Goal: Task Accomplishment & Management: Complete application form

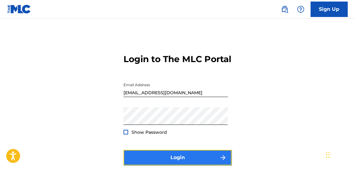
click at [209, 162] on button "Login" at bounding box center [178, 157] width 108 height 15
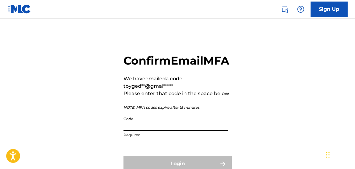
click at [138, 131] on input "Code" at bounding box center [176, 122] width 104 height 18
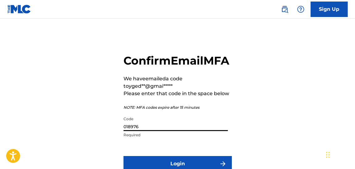
type input "018976"
click at [124, 156] on button "Login" at bounding box center [178, 163] width 108 height 15
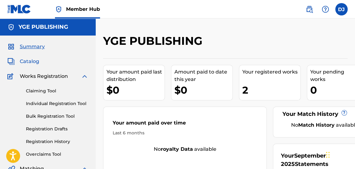
click at [29, 63] on span "Catalog" at bounding box center [29, 61] width 19 height 7
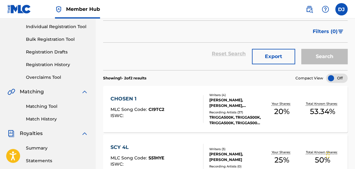
scroll to position [72, 0]
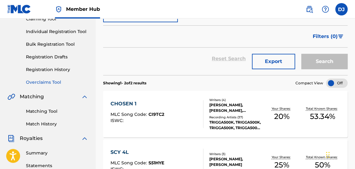
click at [42, 84] on link "Overclaims Tool" at bounding box center [57, 82] width 62 height 6
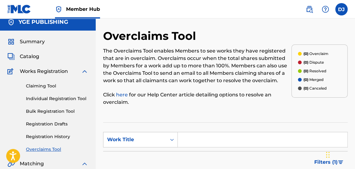
scroll to position [1, 0]
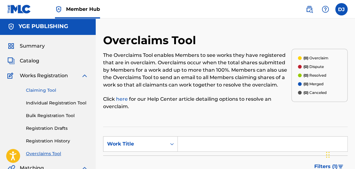
click at [45, 87] on link "Claiming Tool" at bounding box center [57, 90] width 62 height 6
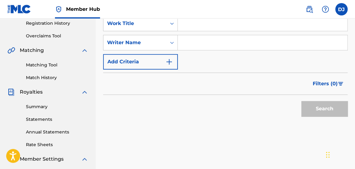
scroll to position [132, 0]
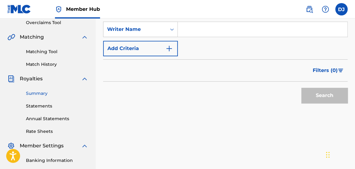
click at [36, 94] on link "Summary" at bounding box center [57, 93] width 62 height 6
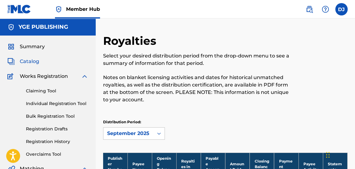
click at [18, 64] on link "Catalog" at bounding box center [23, 61] width 32 height 7
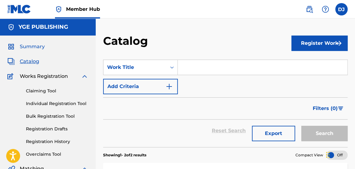
click at [31, 45] on span "Summary" at bounding box center [32, 46] width 25 height 7
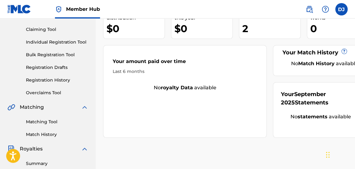
scroll to position [62, 0]
click at [56, 123] on link "Matching Tool" at bounding box center [57, 121] width 62 height 6
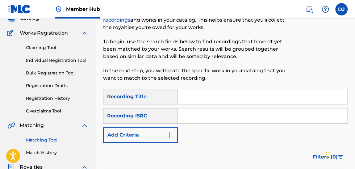
scroll to position [44, 0]
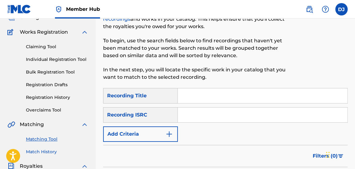
click at [42, 154] on link "Match History" at bounding box center [57, 152] width 62 height 6
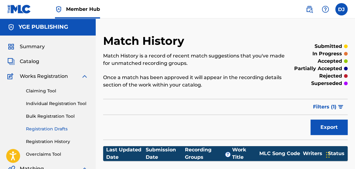
click at [55, 126] on link "Registration Drafts" at bounding box center [57, 129] width 62 height 6
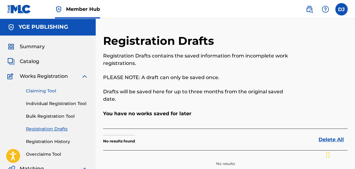
click at [45, 93] on link "Claiming Tool" at bounding box center [57, 91] width 62 height 6
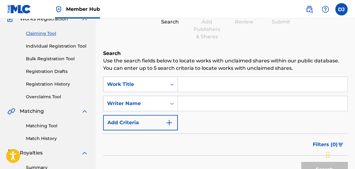
scroll to position [71, 0]
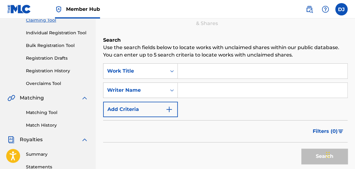
click at [192, 93] on input "Search Form" at bounding box center [263, 90] width 170 height 15
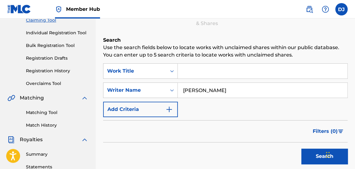
type input "[PERSON_NAME]"
click at [302, 149] on button "Search" at bounding box center [325, 156] width 46 height 15
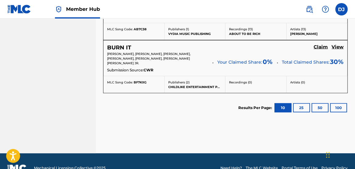
scroll to position [600, 0]
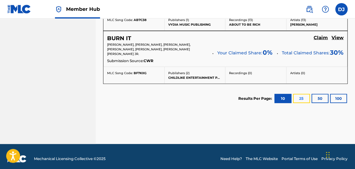
click at [306, 94] on button "25" at bounding box center [301, 98] width 17 height 9
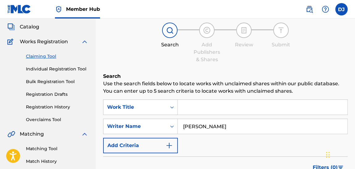
scroll to position [35, 0]
click at [63, 68] on link "Individual Registration Tool" at bounding box center [57, 69] width 62 height 6
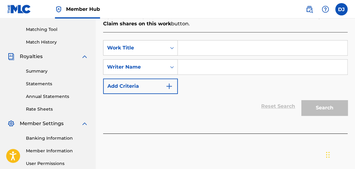
scroll to position [154, 0]
click at [209, 47] on input "Search Form" at bounding box center [263, 47] width 170 height 15
type input "Back Den"
click at [203, 66] on input "Search Form" at bounding box center [263, 66] width 170 height 15
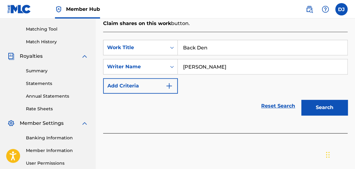
type input "[PERSON_NAME]"
click at [302, 100] on button "Search" at bounding box center [325, 107] width 46 height 15
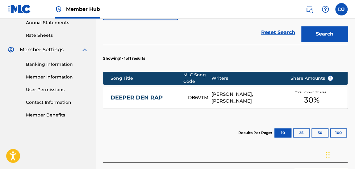
scroll to position [228, 0]
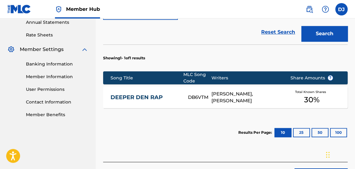
click at [149, 96] on link "DEEPER DEN RAP" at bounding box center [145, 97] width 69 height 7
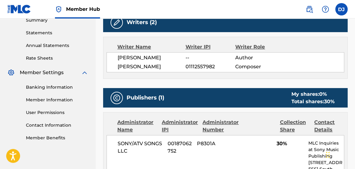
scroll to position [193, 0]
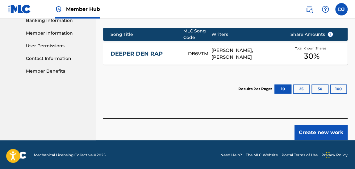
scroll to position [272, 0]
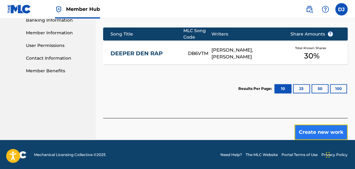
click at [322, 127] on button "Create new work" at bounding box center [321, 131] width 53 height 15
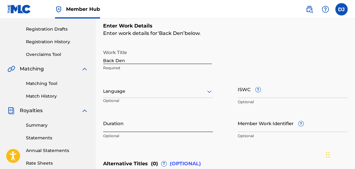
scroll to position [100, 0]
click at [190, 96] on div "Language" at bounding box center [158, 91] width 110 height 13
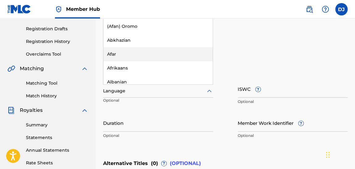
drag, startPoint x: 162, startPoint y: 53, endPoint x: 168, endPoint y: 13, distance: 40.7
click at [162, 52] on div "Afar" at bounding box center [157, 54] width 109 height 14
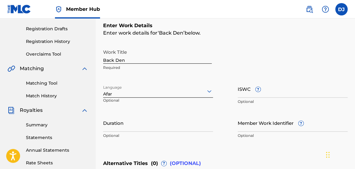
click at [162, 95] on div "Afar" at bounding box center [158, 94] width 110 height 6
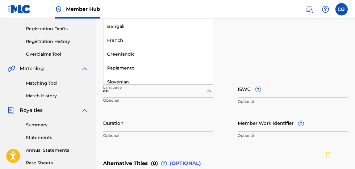
type input "eng"
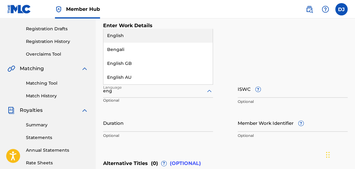
click at [171, 37] on div "English" at bounding box center [157, 36] width 109 height 14
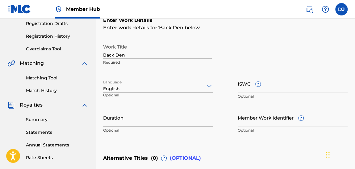
scroll to position [105, 0]
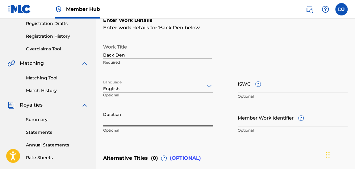
click at [130, 119] on input "Duration" at bounding box center [158, 118] width 110 height 18
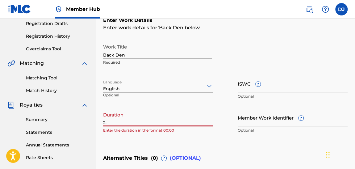
type input "2"
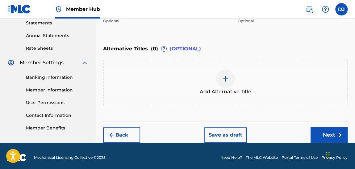
scroll to position [217, 0]
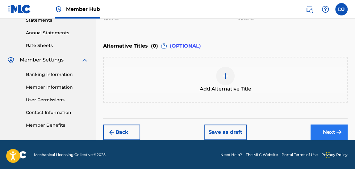
type input "02:06"
click at [315, 126] on button "Next" at bounding box center [329, 131] width 37 height 15
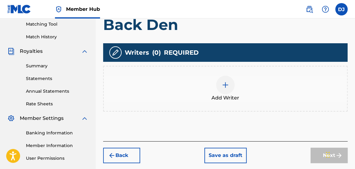
scroll to position [161, 0]
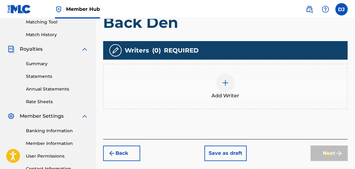
click at [226, 82] on img at bounding box center [225, 82] width 7 height 7
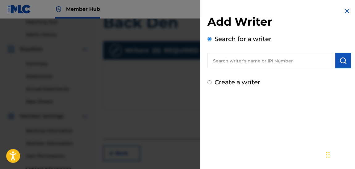
click at [233, 61] on input "text" at bounding box center [272, 60] width 128 height 15
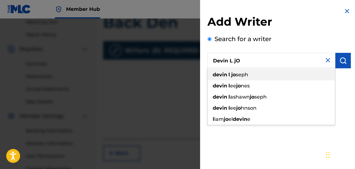
click at [242, 75] on span "seph" at bounding box center [242, 75] width 12 height 6
type input "[PERSON_NAME]"
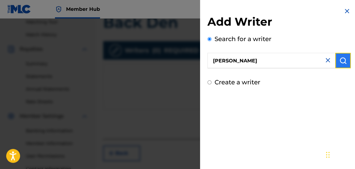
click at [342, 64] on img "submit" at bounding box center [343, 60] width 7 height 7
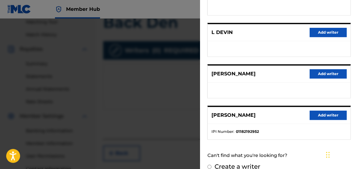
scroll to position [149, 0]
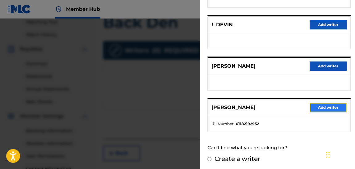
click at [323, 104] on button "Add writer" at bounding box center [328, 107] width 37 height 9
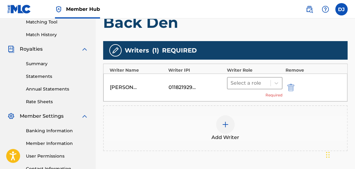
click at [243, 83] on div at bounding box center [249, 83] width 37 height 9
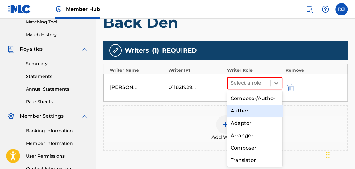
click at [247, 113] on div "Author" at bounding box center [255, 111] width 56 height 12
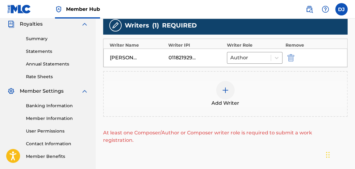
scroll to position [187, 0]
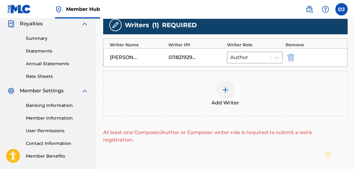
click at [227, 88] on img at bounding box center [225, 89] width 7 height 7
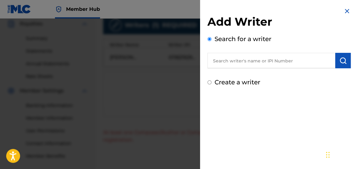
click at [190, 71] on div at bounding box center [177, 103] width 355 height 169
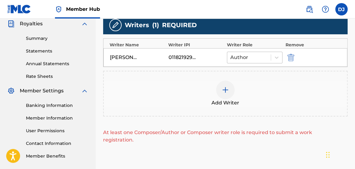
click at [235, 57] on div at bounding box center [248, 57] width 37 height 9
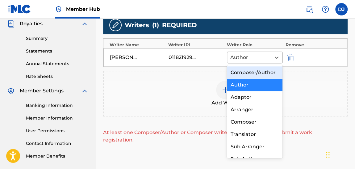
click at [239, 79] on div "Composer/Author" at bounding box center [255, 72] width 56 height 12
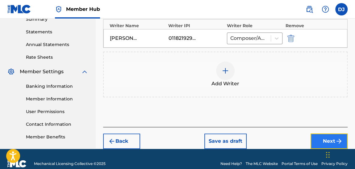
click at [321, 142] on button "Next" at bounding box center [329, 140] width 37 height 15
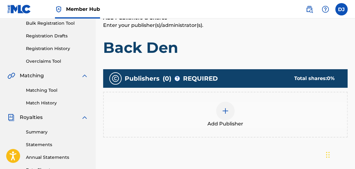
scroll to position [93, 0]
click at [226, 110] on img at bounding box center [225, 110] width 7 height 7
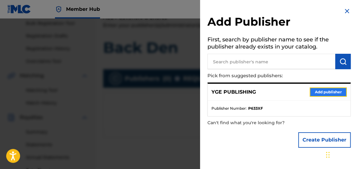
click at [320, 90] on button "Add publisher" at bounding box center [328, 91] width 37 height 9
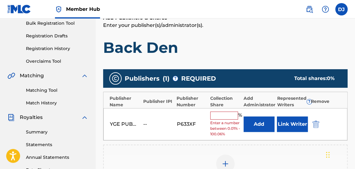
click at [230, 115] on input "text" at bounding box center [224, 116] width 28 height 8
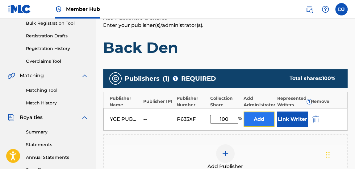
click at [253, 126] on button "Add" at bounding box center [259, 119] width 31 height 15
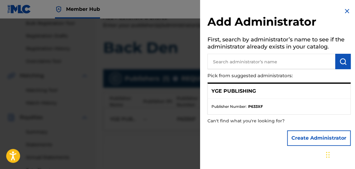
click at [154, 137] on div at bounding box center [177, 103] width 355 height 169
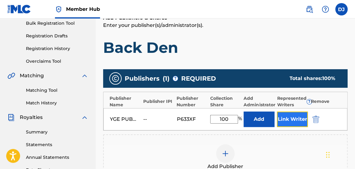
click at [287, 124] on button "Link Writer" at bounding box center [292, 119] width 31 height 15
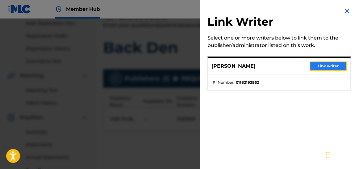
click at [331, 67] on button "Link writer" at bounding box center [328, 65] width 37 height 9
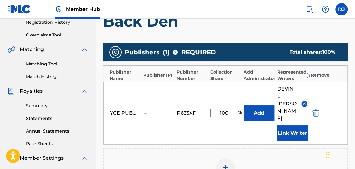
scroll to position [120, 0]
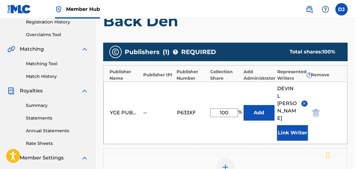
click at [230, 110] on input "100" at bounding box center [224, 112] width 28 height 9
type input "1"
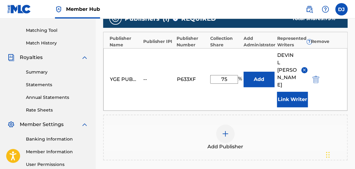
type input "75"
click at [299, 153] on div "Publishers ( 1 ) ? REQUIRED Total shares: 75 % Publisher Name Publisher IPI Pub…" at bounding box center [225, 87] width 245 height 157
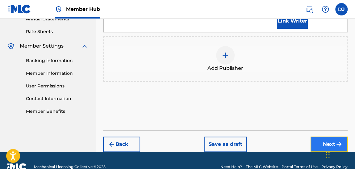
click at [324, 137] on button "Next" at bounding box center [329, 144] width 37 height 15
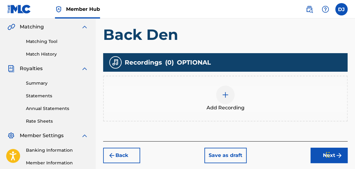
scroll to position [171, 0]
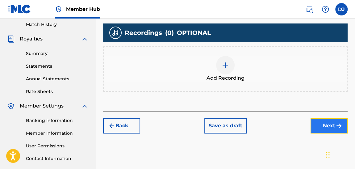
click at [314, 124] on button "Next" at bounding box center [329, 125] width 37 height 15
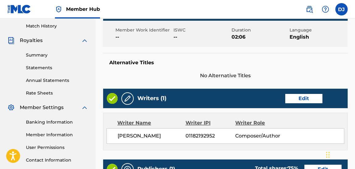
scroll to position [170, 0]
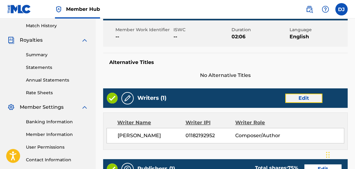
click at [309, 94] on button "Edit" at bounding box center [303, 98] width 37 height 9
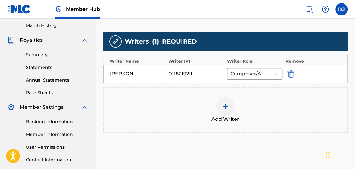
click at [229, 105] on img at bounding box center [225, 106] width 7 height 7
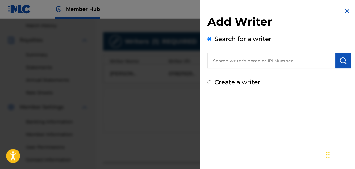
click at [247, 67] on input "text" at bounding box center [272, 60] width 128 height 15
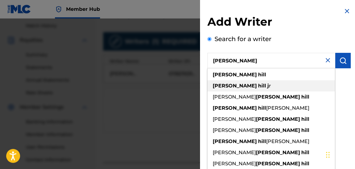
click at [239, 86] on div "[PERSON_NAME] j r" at bounding box center [272, 85] width 128 height 11
type input "[PERSON_NAME]"
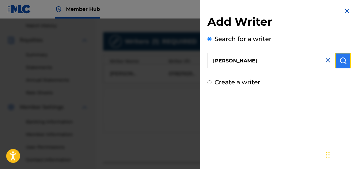
click at [343, 64] on img "submit" at bounding box center [343, 60] width 7 height 7
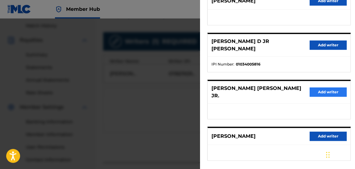
scroll to position [132, 0]
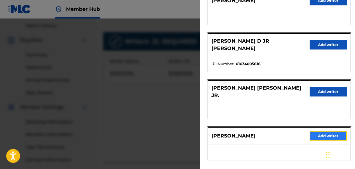
click at [332, 131] on button "Add writer" at bounding box center [328, 135] width 37 height 9
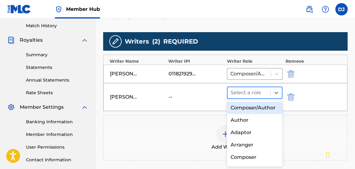
click at [251, 91] on div at bounding box center [249, 92] width 37 height 9
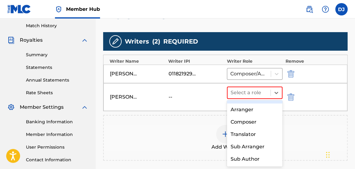
scroll to position [41, 0]
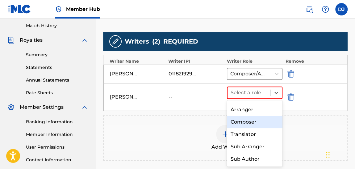
click at [251, 128] on div "Composer" at bounding box center [255, 122] width 56 height 12
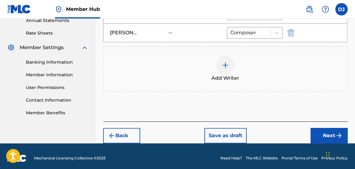
scroll to position [233, 0]
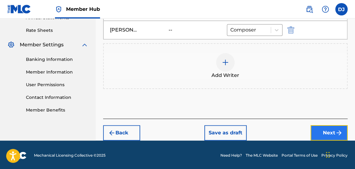
click at [314, 130] on button "Next" at bounding box center [329, 132] width 37 height 15
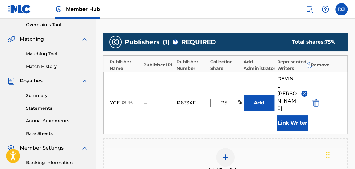
scroll to position [130, 0]
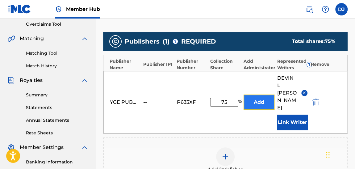
click at [254, 102] on button "Add" at bounding box center [259, 102] width 31 height 15
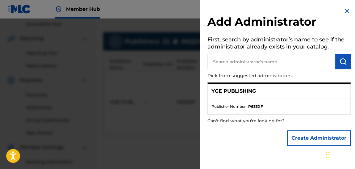
click at [173, 96] on div at bounding box center [177, 103] width 355 height 169
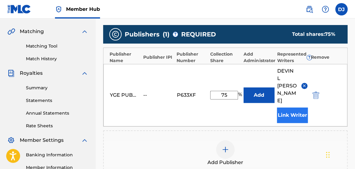
scroll to position [138, 0]
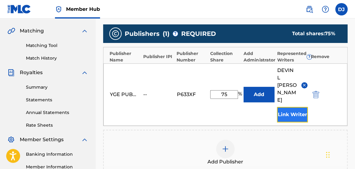
click at [286, 109] on button "Link Writer" at bounding box center [292, 114] width 31 height 15
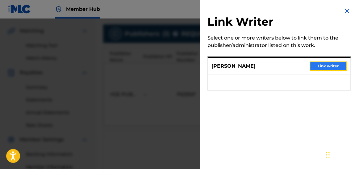
click at [327, 68] on button "Link writer" at bounding box center [328, 65] width 37 height 9
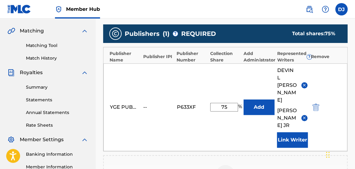
click at [237, 103] on input "75" at bounding box center [224, 107] width 28 height 9
type input "7"
type input "100"
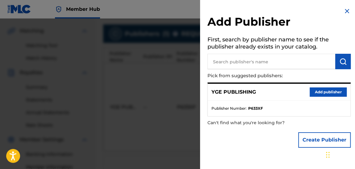
click at [187, 118] on div at bounding box center [177, 103] width 355 height 169
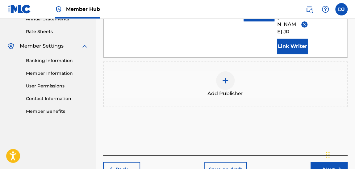
scroll to position [232, 0]
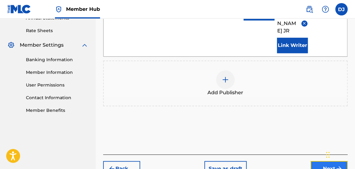
drag, startPoint x: 221, startPoint y: 129, endPoint x: 315, endPoint y: 149, distance: 96.5
click at [315, 161] on button "Next" at bounding box center [329, 168] width 37 height 15
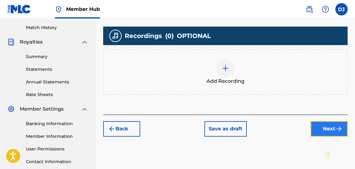
click at [323, 127] on button "Next" at bounding box center [329, 128] width 37 height 15
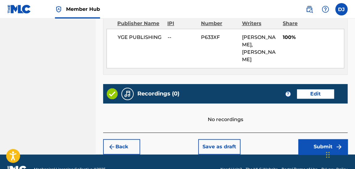
scroll to position [358, 0]
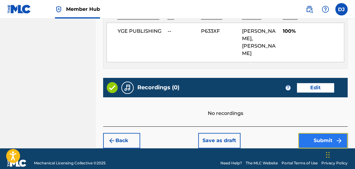
click at [307, 133] on button "Submit" at bounding box center [322, 140] width 49 height 15
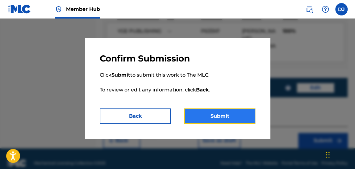
click at [211, 116] on button "Submit" at bounding box center [219, 115] width 71 height 15
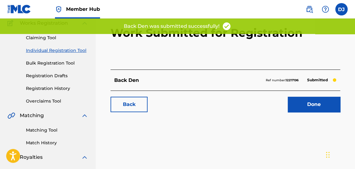
scroll to position [81, 0]
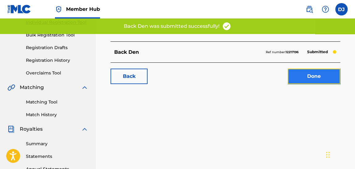
click at [305, 72] on link "Done" at bounding box center [314, 76] width 53 height 15
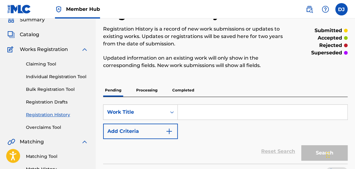
scroll to position [28, 0]
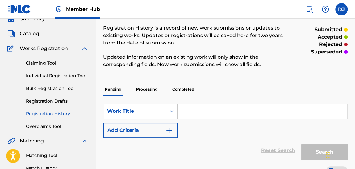
click at [155, 90] on p "Processing" at bounding box center [146, 89] width 25 height 13
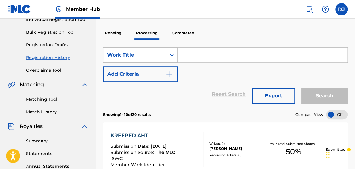
scroll to position [66, 0]
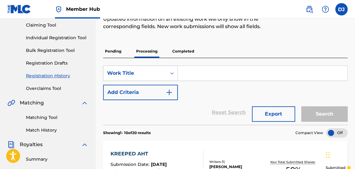
click at [186, 51] on p "Completed" at bounding box center [184, 51] width 26 height 13
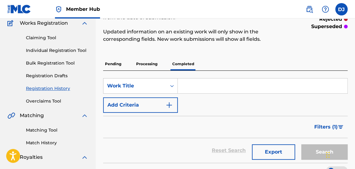
scroll to position [47, 0]
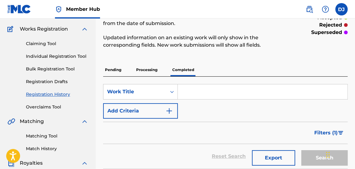
click at [155, 70] on p "Processing" at bounding box center [146, 69] width 25 height 13
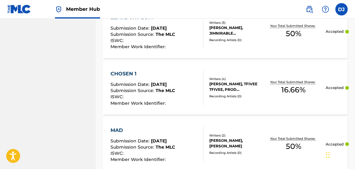
scroll to position [483, 0]
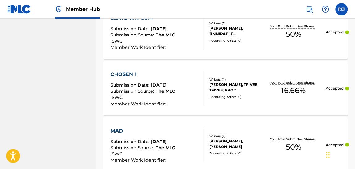
click at [184, 89] on div "CHOSEN 1 Submission Date : [DATE] Submission Source : The MLC ISWC : Member Wor…" at bounding box center [157, 88] width 93 height 35
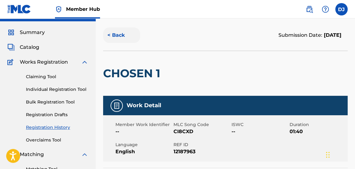
click at [119, 32] on button "< Back" at bounding box center [121, 34] width 37 height 15
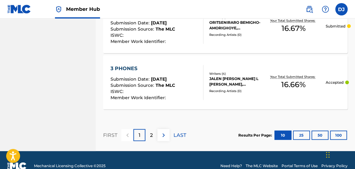
scroll to position [658, 0]
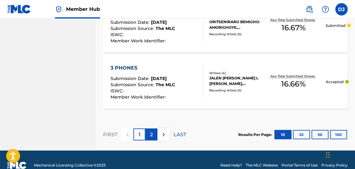
click at [152, 135] on p "2" at bounding box center [151, 134] width 3 height 7
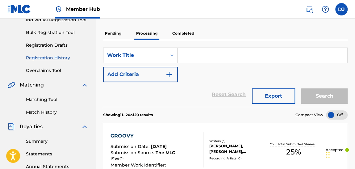
scroll to position [61, 0]
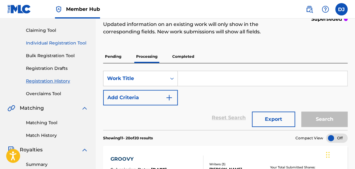
click at [63, 44] on link "Individual Registration Tool" at bounding box center [57, 43] width 62 height 6
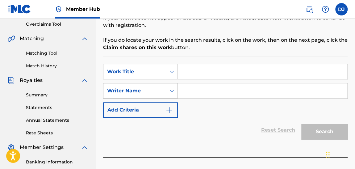
scroll to position [132, 0]
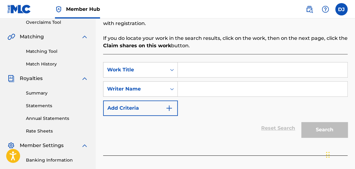
click at [221, 71] on input "Search Form" at bounding box center [263, 69] width 170 height 15
type input "Not a sad song"
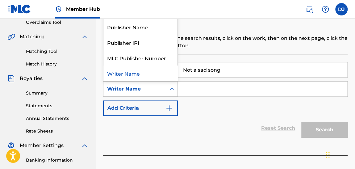
click at [223, 67] on input "Not a sad song" at bounding box center [263, 69] width 170 height 15
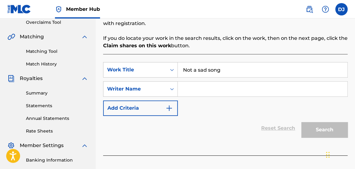
click at [226, 95] on input "Search Form" at bounding box center [263, 89] width 170 height 15
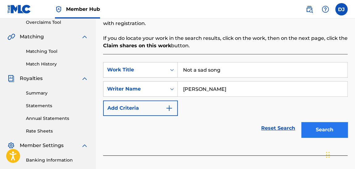
type input "[PERSON_NAME]"
click at [305, 123] on button "Search" at bounding box center [325, 129] width 46 height 15
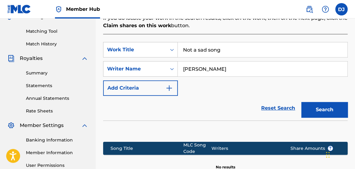
click at [262, 38] on div "SearchWithCriteria101b4cdc-ade1-4e95-9037-488f08b40d71 Work Title Not a sad son…" at bounding box center [225, 114] width 245 height 161
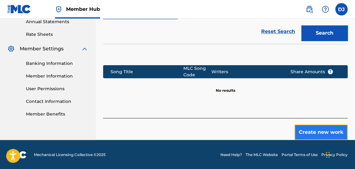
click at [319, 127] on button "Create new work" at bounding box center [321, 131] width 53 height 15
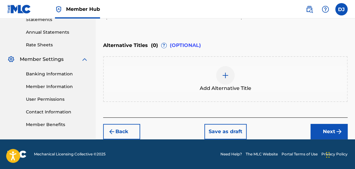
scroll to position [217, 0]
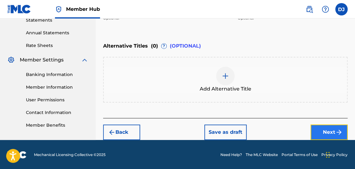
click at [333, 130] on button "Next" at bounding box center [329, 131] width 37 height 15
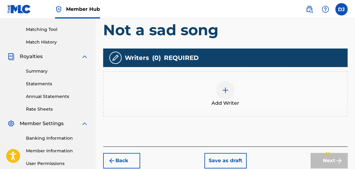
scroll to position [154, 0]
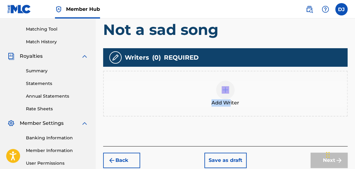
drag, startPoint x: 231, startPoint y: 141, endPoint x: 224, endPoint y: 94, distance: 48.4
click at [224, 94] on div "Add Writers & Roles Enter all writer(s) and their roles. A full list of writer …" at bounding box center [225, 49] width 245 height 193
click at [224, 94] on div at bounding box center [225, 90] width 19 height 19
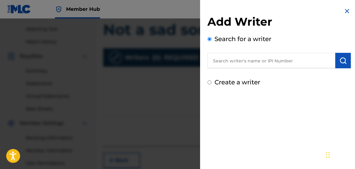
click at [241, 66] on input "text" at bounding box center [272, 60] width 128 height 15
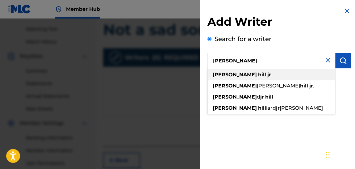
type input "[PERSON_NAME]"
click at [250, 72] on div "[PERSON_NAME]" at bounding box center [272, 74] width 128 height 11
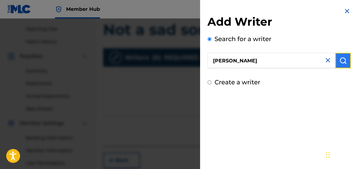
click at [340, 61] on img "submit" at bounding box center [343, 60] width 7 height 7
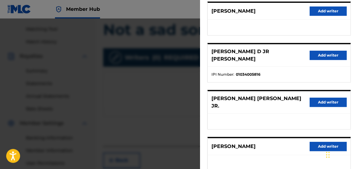
scroll to position [138, 0]
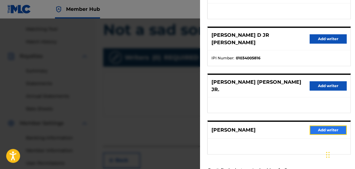
click at [334, 125] on button "Add writer" at bounding box center [328, 129] width 37 height 9
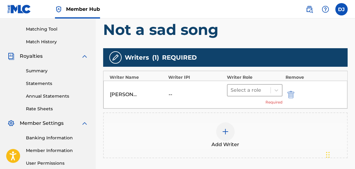
click at [245, 92] on div at bounding box center [249, 90] width 37 height 9
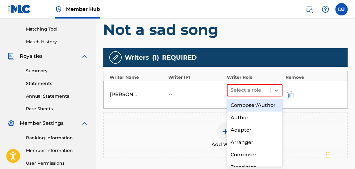
click at [245, 110] on div "Composer/Author" at bounding box center [255, 105] width 56 height 12
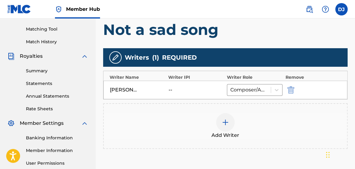
click at [230, 118] on div at bounding box center [225, 122] width 19 height 19
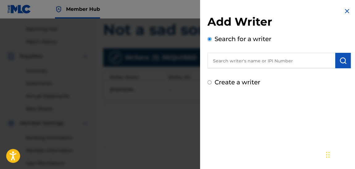
click at [246, 56] on input "text" at bounding box center [272, 60] width 128 height 15
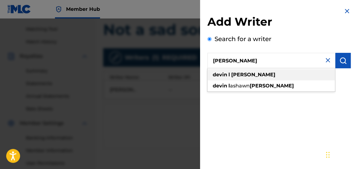
type input "[PERSON_NAME]"
click at [243, 74] on strong "[PERSON_NAME]" at bounding box center [253, 75] width 44 height 6
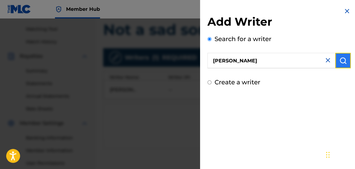
click at [339, 53] on button "submit" at bounding box center [342, 60] width 15 height 15
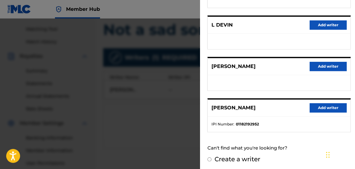
scroll to position [149, 0]
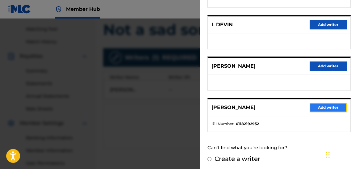
click at [323, 107] on button "Add writer" at bounding box center [328, 107] width 37 height 9
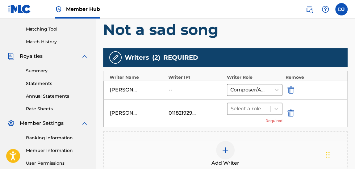
click at [254, 110] on div at bounding box center [249, 108] width 37 height 9
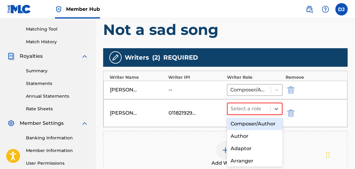
click at [253, 127] on div "Composer/Author" at bounding box center [255, 124] width 56 height 12
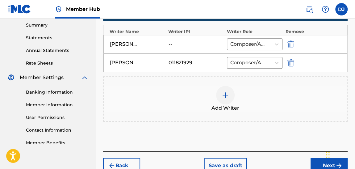
scroll to position [233, 0]
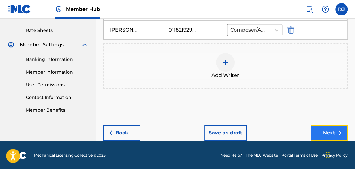
click at [332, 131] on button "Next" at bounding box center [329, 132] width 37 height 15
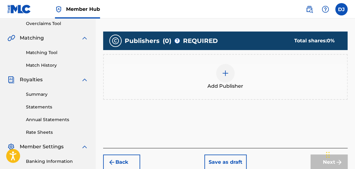
scroll to position [132, 0]
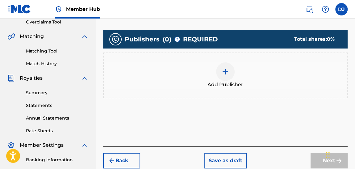
click at [228, 74] on img at bounding box center [225, 71] width 7 height 7
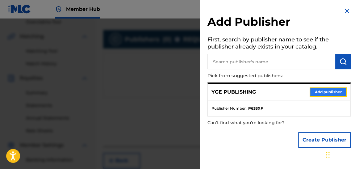
click at [315, 90] on button "Add publisher" at bounding box center [328, 91] width 37 height 9
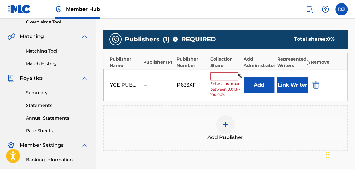
click at [229, 77] on input "text" at bounding box center [224, 76] width 28 height 8
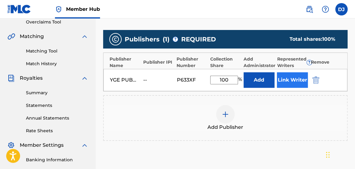
type input "100"
click at [279, 78] on button "Link Writer" at bounding box center [292, 79] width 31 height 15
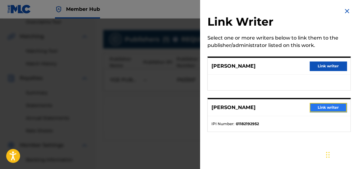
click at [321, 106] on button "Link writer" at bounding box center [328, 107] width 37 height 9
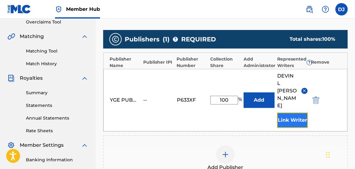
click at [289, 116] on button "Link Writer" at bounding box center [292, 119] width 31 height 15
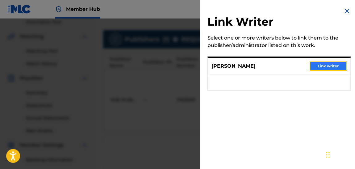
click at [333, 63] on button "Link writer" at bounding box center [328, 65] width 37 height 9
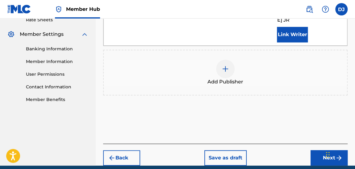
scroll to position [254, 0]
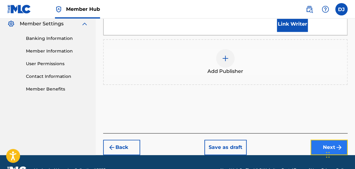
click at [330, 140] on button "Next" at bounding box center [329, 147] width 37 height 15
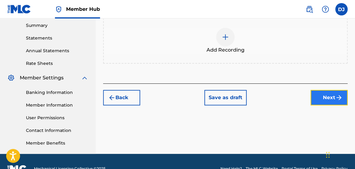
click at [330, 92] on button "Next" at bounding box center [329, 97] width 37 height 15
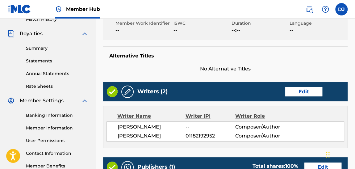
scroll to position [164, 0]
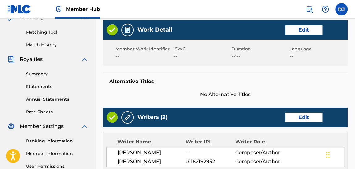
click at [194, 53] on div "ISWC --" at bounding box center [203, 53] width 58 height 14
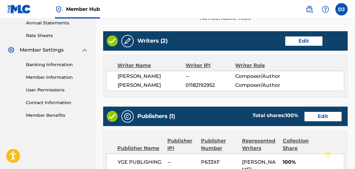
scroll to position [227, 0]
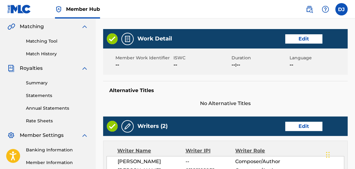
click at [254, 69] on div "Member Work Identifier -- ISWC -- Duration --:-- Language --" at bounding box center [225, 62] width 245 height 26
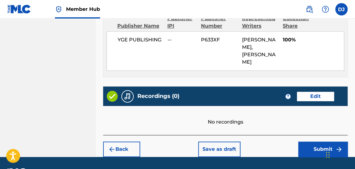
scroll to position [358, 0]
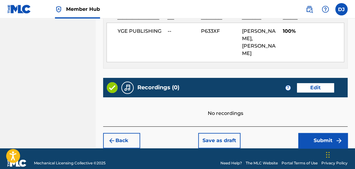
click at [323, 148] on footer "Mechanical Licensing Collective © 2025 Need Help? The MLC Website Portal Terms …" at bounding box center [177, 163] width 355 height 30
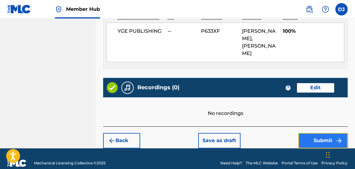
click at [323, 133] on button "Submit" at bounding box center [322, 140] width 49 height 15
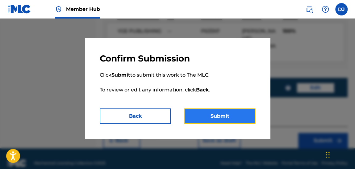
click at [215, 117] on button "Submit" at bounding box center [219, 115] width 71 height 15
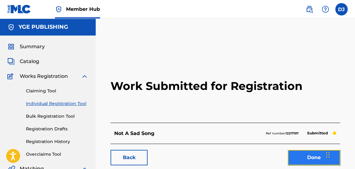
click at [300, 155] on link "Done" at bounding box center [314, 157] width 53 height 15
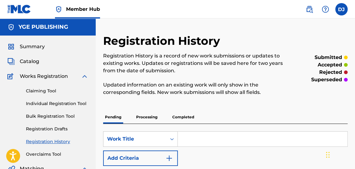
click at [202, 134] on input "Search Form" at bounding box center [263, 139] width 170 height 15
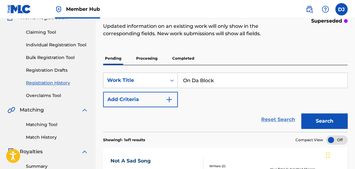
scroll to position [59, 0]
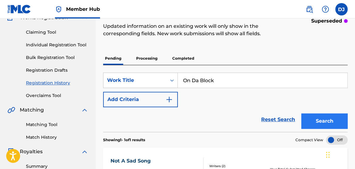
type input "On Da Block"
click at [340, 122] on button "Search" at bounding box center [325, 120] width 46 height 15
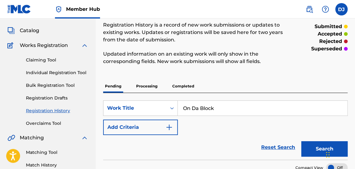
scroll to position [29, 0]
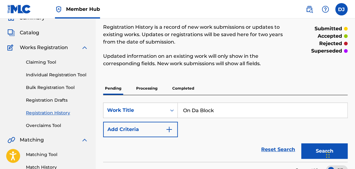
click at [154, 89] on p "Processing" at bounding box center [146, 88] width 25 height 13
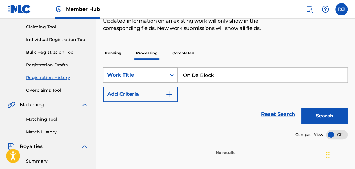
scroll to position [64, 0]
click at [184, 55] on p "Completed" at bounding box center [184, 53] width 26 height 13
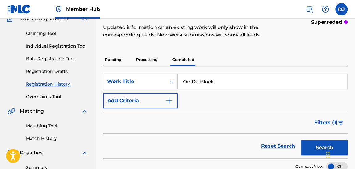
scroll to position [35, 0]
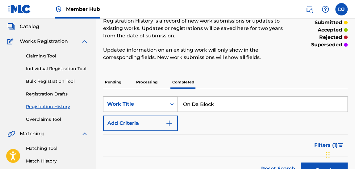
drag, startPoint x: 217, startPoint y: 103, endPoint x: 162, endPoint y: 101, distance: 55.3
click at [162, 101] on div "SearchWithCriteria36b6095c-35cf-4b64-a2be-aaa66d4deb6e Work Title On Da Block" at bounding box center [225, 103] width 245 height 15
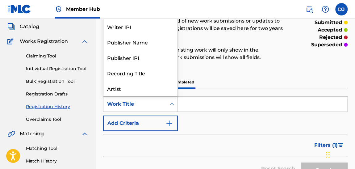
scroll to position [31, 0]
drag, startPoint x: 166, startPoint y: 102, endPoint x: 223, endPoint y: 136, distance: 66.8
click at [223, 136] on form "SearchWithCriteria36b6095c-35cf-4b64-a2be-aaa66d4deb6e 8 results available. Use…" at bounding box center [225, 138] width 245 height 85
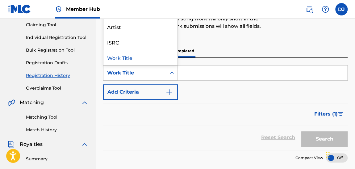
scroll to position [67, 0]
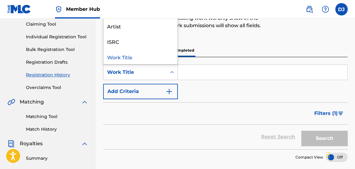
click at [223, 136] on div "Reset Search Search" at bounding box center [225, 136] width 245 height 25
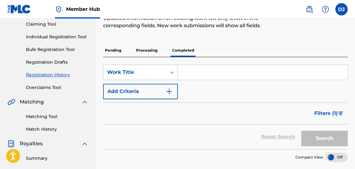
click at [144, 47] on p "Processing" at bounding box center [146, 50] width 25 height 13
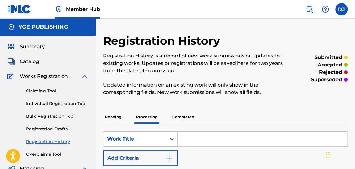
click at [208, 111] on div "Pending Processing Completed" at bounding box center [225, 117] width 245 height 13
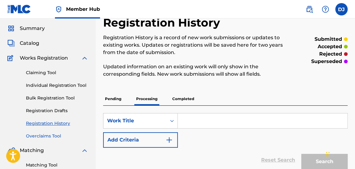
scroll to position [18, 0]
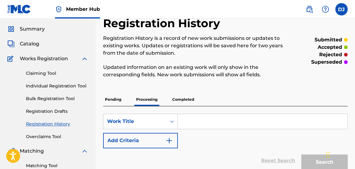
click at [56, 126] on link "Registration History" at bounding box center [57, 124] width 62 height 6
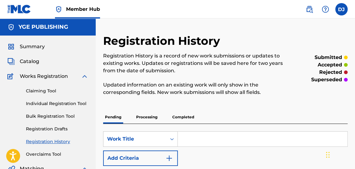
click at [146, 122] on p "Processing" at bounding box center [146, 117] width 25 height 13
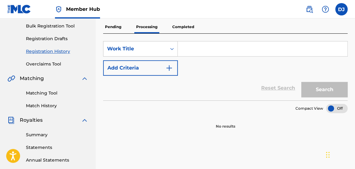
scroll to position [27, 0]
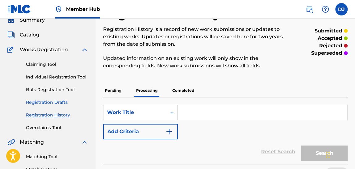
click at [59, 101] on link "Registration Drafts" at bounding box center [57, 102] width 62 height 6
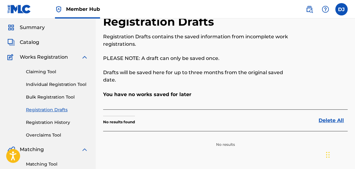
scroll to position [20, 0]
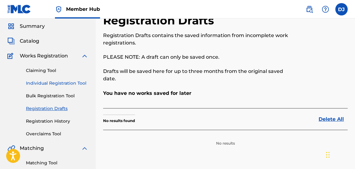
click at [57, 86] on link "Individual Registration Tool" at bounding box center [57, 83] width 62 height 6
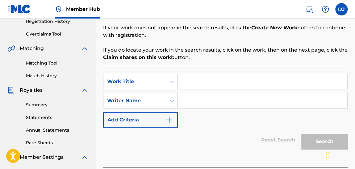
click at [184, 99] on input "Search Form" at bounding box center [263, 100] width 170 height 15
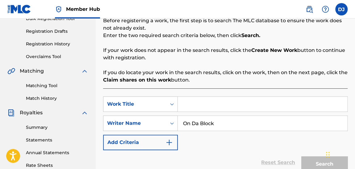
scroll to position [132, 0]
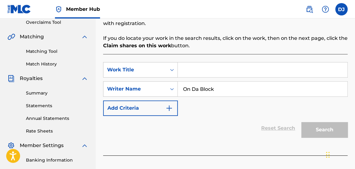
drag, startPoint x: 221, startPoint y: 82, endPoint x: 178, endPoint y: 90, distance: 44.2
click at [178, 90] on input "On Da Block" at bounding box center [263, 89] width 170 height 15
type input "On Da Block"
click at [218, 70] on input "Search Form" at bounding box center [263, 69] width 170 height 15
paste input "On Da Block"
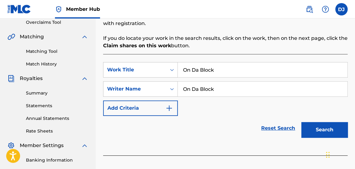
type input "On Da Block"
drag, startPoint x: 216, startPoint y: 91, endPoint x: 146, endPoint y: 95, distance: 70.5
click at [146, 95] on div "SearchWithCriteria87f44169-4ead-4279-b653-578f30d8e6ab Writer Name On Da Block" at bounding box center [225, 88] width 245 height 15
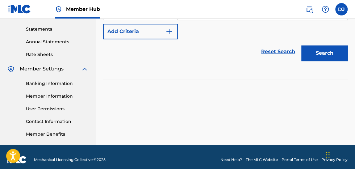
scroll to position [214, 0]
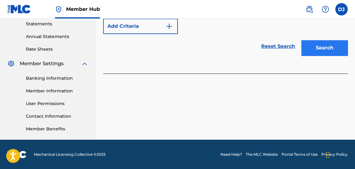
type input "[PERSON_NAME]"
click at [331, 40] on button "Search" at bounding box center [325, 47] width 46 height 15
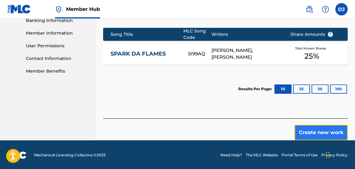
click at [306, 138] on button "Create new work" at bounding box center [321, 132] width 53 height 15
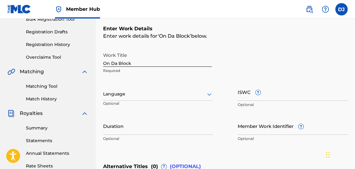
scroll to position [97, 0]
click at [178, 96] on div at bounding box center [158, 94] width 110 height 8
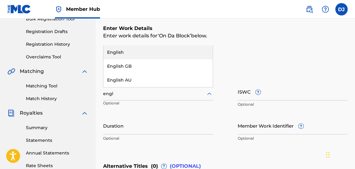
type input "engli"
click at [150, 54] on div "English" at bounding box center [157, 52] width 109 height 14
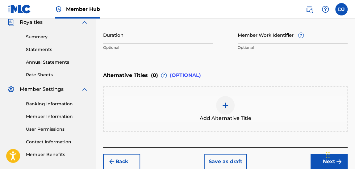
scroll to position [188, 0]
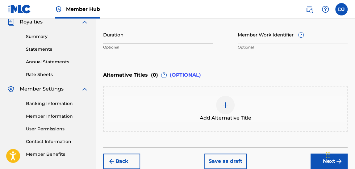
click at [150, 39] on input "Duration" at bounding box center [158, 35] width 110 height 18
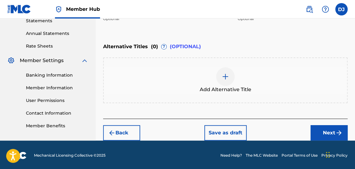
scroll to position [217, 0]
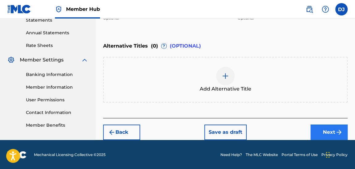
type input "02:32"
click at [333, 129] on button "Next" at bounding box center [329, 131] width 37 height 15
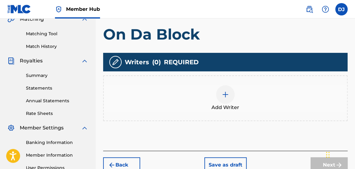
scroll to position [162, 0]
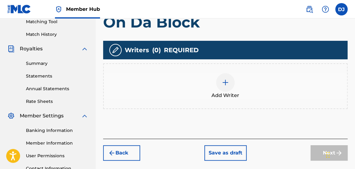
click at [231, 83] on div at bounding box center [225, 82] width 19 height 19
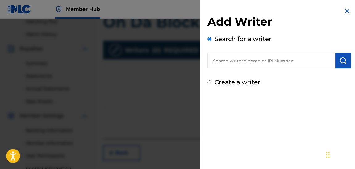
click at [252, 61] on input "text" at bounding box center [272, 60] width 128 height 15
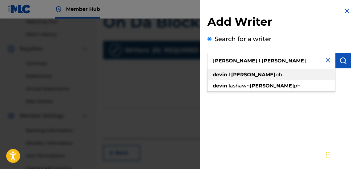
click at [240, 76] on strong "[PERSON_NAME]" at bounding box center [253, 75] width 44 height 6
type input "[PERSON_NAME]"
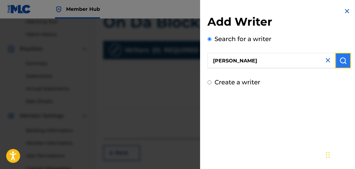
click at [339, 65] on button "submit" at bounding box center [342, 60] width 15 height 15
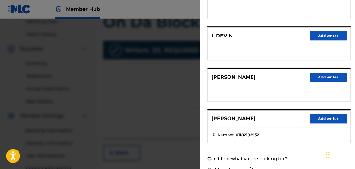
scroll to position [149, 0]
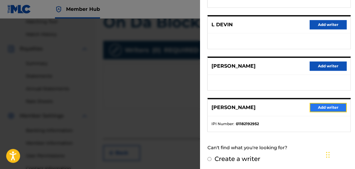
click at [319, 107] on button "Add writer" at bounding box center [328, 107] width 37 height 9
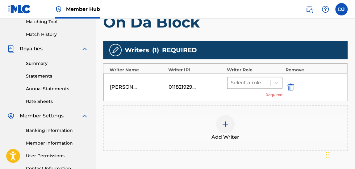
click at [253, 85] on div at bounding box center [249, 82] width 37 height 9
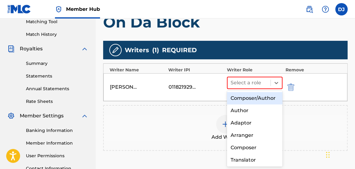
click at [243, 99] on div "Composer/Author" at bounding box center [255, 98] width 56 height 12
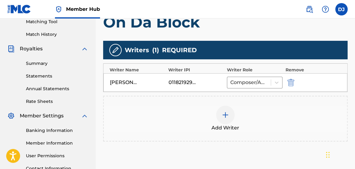
click at [221, 119] on div at bounding box center [225, 115] width 19 height 19
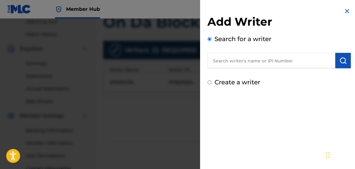
click at [252, 64] on input "text" at bounding box center [272, 60] width 128 height 15
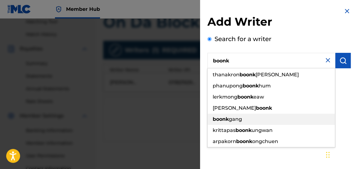
click at [224, 120] on strong "boonk" at bounding box center [221, 119] width 16 height 6
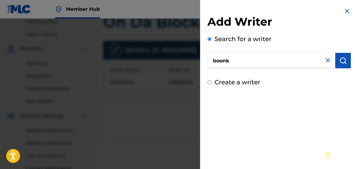
type input "boonk gang"
click at [340, 61] on img "submit" at bounding box center [343, 60] width 7 height 7
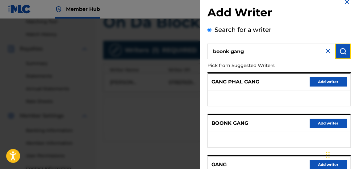
scroll to position [0, 0]
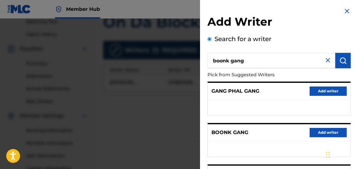
click at [327, 62] on img at bounding box center [327, 60] width 7 height 7
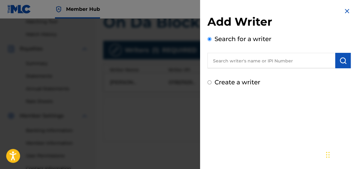
click at [327, 60] on input "text" at bounding box center [272, 60] width 128 height 15
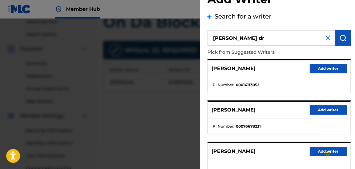
scroll to position [15, 0]
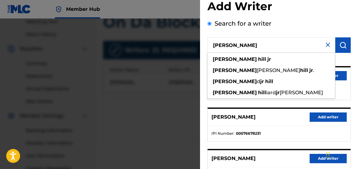
type input "[PERSON_NAME]"
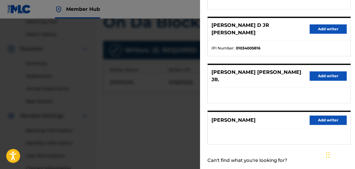
scroll to position [149, 0]
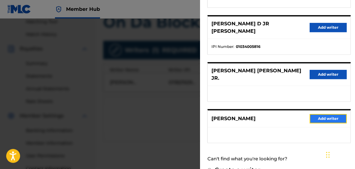
click at [318, 114] on button "Add writer" at bounding box center [328, 118] width 37 height 9
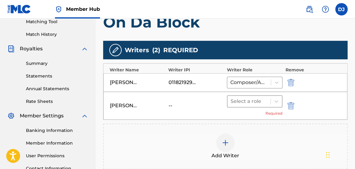
click at [242, 103] on div at bounding box center [249, 101] width 37 height 9
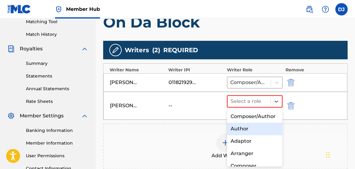
click at [237, 135] on div "Author" at bounding box center [255, 129] width 56 height 12
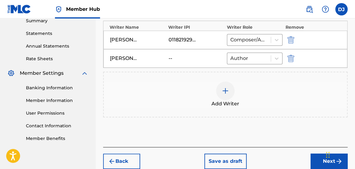
scroll to position [205, 0]
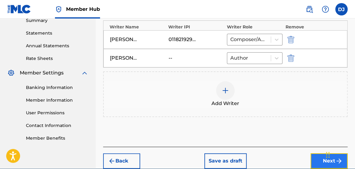
click at [322, 157] on button "Next" at bounding box center [329, 160] width 37 height 15
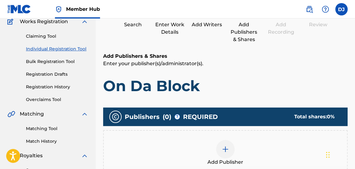
scroll to position [63, 0]
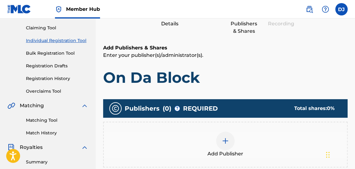
click at [228, 138] on img at bounding box center [225, 140] width 7 height 7
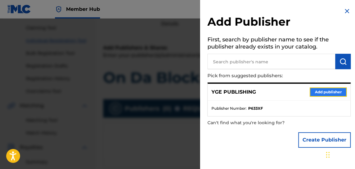
click at [317, 90] on button "Add publisher" at bounding box center [328, 91] width 37 height 9
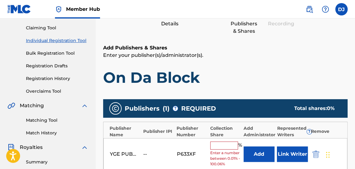
click at [231, 140] on div "YGE PUBLISHING -- P633XF % Enter a number between 0.01% - 100.06% Add Link Writ…" at bounding box center [225, 154] width 244 height 32
click at [228, 147] on input "text" at bounding box center [224, 145] width 28 height 8
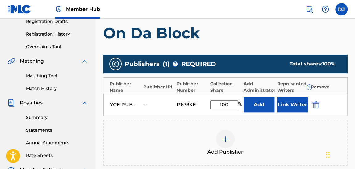
scroll to position [118, 0]
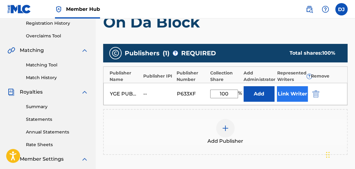
type input "100"
click at [285, 90] on button "Link Writer" at bounding box center [292, 93] width 31 height 15
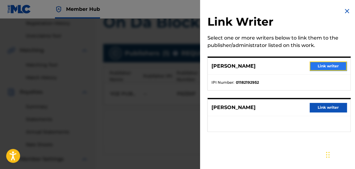
click at [331, 65] on button "Link writer" at bounding box center [328, 65] width 37 height 9
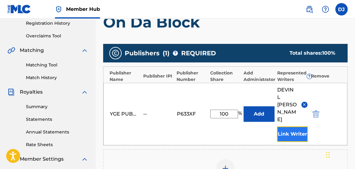
click at [281, 129] on button "Link Writer" at bounding box center [292, 133] width 31 height 15
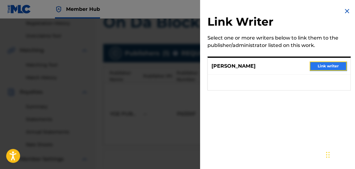
click at [321, 65] on button "Link writer" at bounding box center [328, 65] width 37 height 9
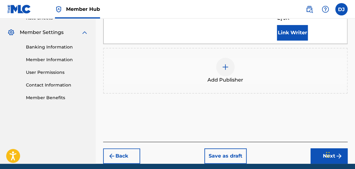
scroll to position [254, 0]
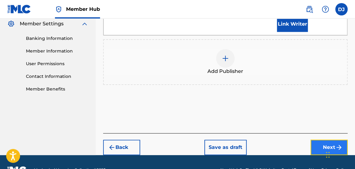
click at [321, 140] on button "Next" at bounding box center [329, 147] width 37 height 15
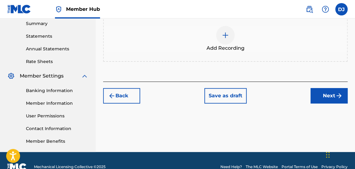
scroll to position [201, 0]
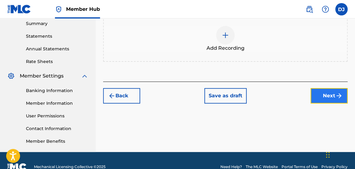
click at [333, 99] on button "Next" at bounding box center [329, 95] width 37 height 15
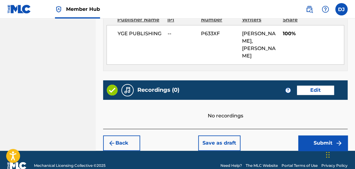
scroll to position [358, 0]
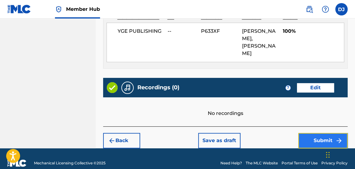
click at [312, 138] on button "Submit" at bounding box center [322, 140] width 49 height 15
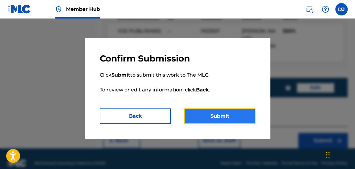
click at [208, 114] on button "Submit" at bounding box center [219, 115] width 71 height 15
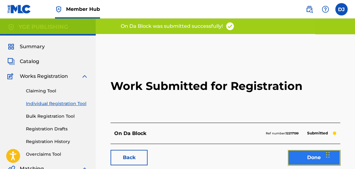
click at [305, 150] on link "Done" at bounding box center [314, 157] width 53 height 15
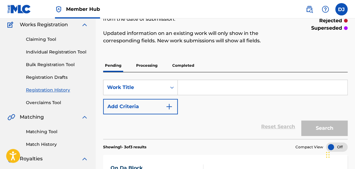
scroll to position [40, 0]
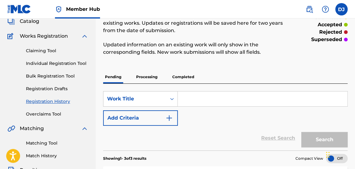
click at [158, 80] on p "Processing" at bounding box center [146, 76] width 25 height 13
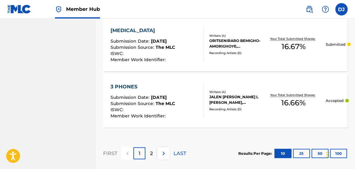
scroll to position [639, 0]
click at [306, 155] on button "25" at bounding box center [301, 153] width 17 height 9
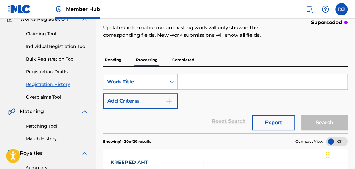
scroll to position [57, 0]
click at [179, 60] on p "Completed" at bounding box center [184, 60] width 26 height 13
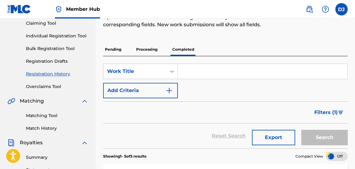
scroll to position [67, 0]
click at [145, 50] on p "Processing" at bounding box center [146, 49] width 25 height 13
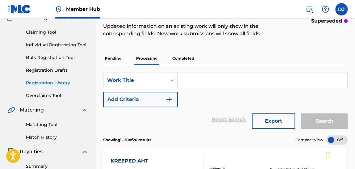
scroll to position [35, 0]
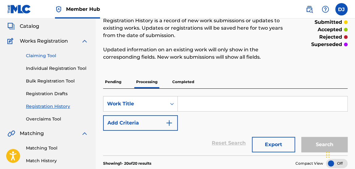
click at [48, 58] on link "Claiming Tool" at bounding box center [57, 56] width 62 height 6
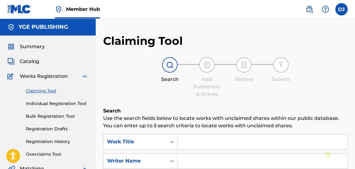
click at [226, 139] on input "Search Form" at bounding box center [263, 141] width 170 height 15
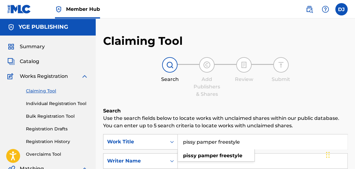
type input "pissy pamper freestyle"
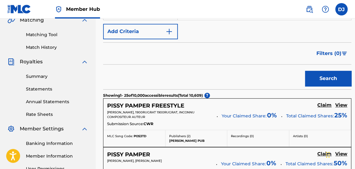
scroll to position [150, 0]
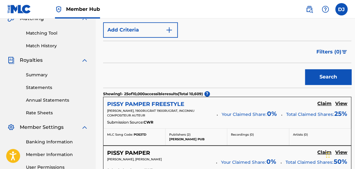
click at [135, 104] on h5 "PISSY PAMPER FREESTYLE" at bounding box center [145, 104] width 77 height 7
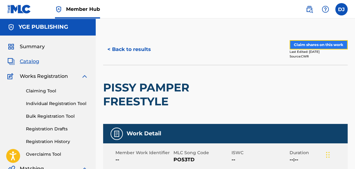
click at [319, 44] on button "Claim shares on this work" at bounding box center [319, 44] width 58 height 9
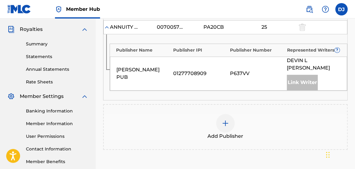
scroll to position [181, 0]
click at [222, 120] on img at bounding box center [225, 123] width 7 height 7
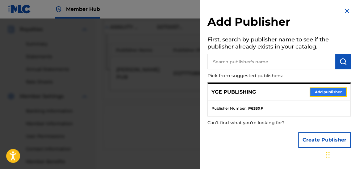
click at [320, 92] on button "Add publisher" at bounding box center [328, 91] width 37 height 9
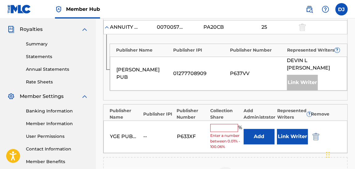
click at [228, 124] on input "text" at bounding box center [224, 128] width 28 height 8
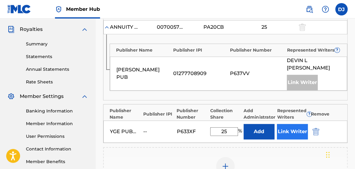
type input "25"
click at [286, 124] on button "Link Writer" at bounding box center [292, 131] width 31 height 15
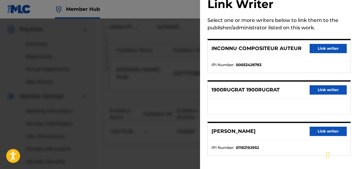
scroll to position [18, 0]
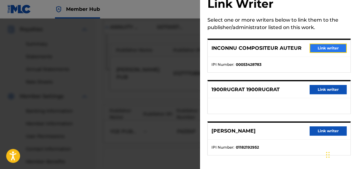
click at [320, 47] on button "Link writer" at bounding box center [328, 48] width 37 height 9
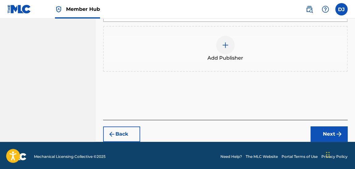
scroll to position [350, 0]
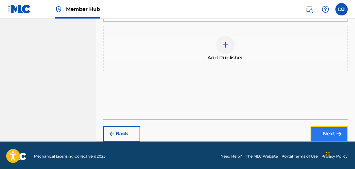
click at [325, 133] on button "Next" at bounding box center [329, 133] width 37 height 15
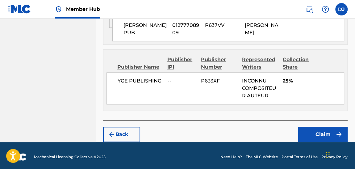
scroll to position [345, 0]
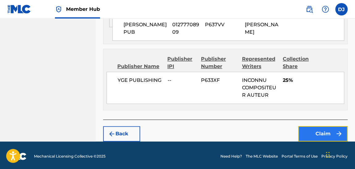
click at [313, 132] on button "Claim" at bounding box center [322, 133] width 49 height 15
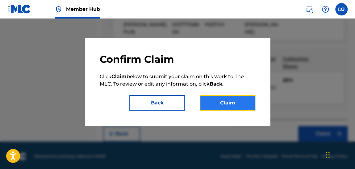
click at [230, 102] on button "Claim" at bounding box center [228, 102] width 56 height 15
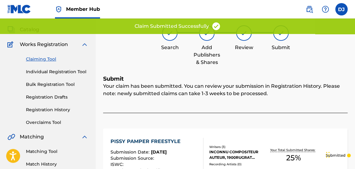
scroll to position [27, 0]
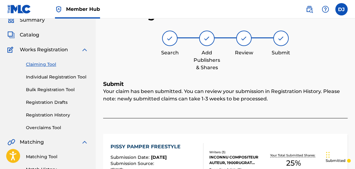
click at [49, 64] on link "Claiming Tool" at bounding box center [57, 64] width 62 height 6
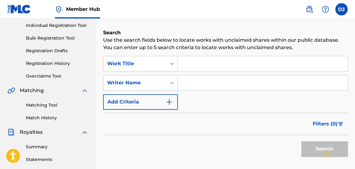
scroll to position [79, 0]
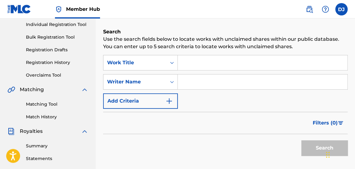
click at [216, 61] on input "Search Form" at bounding box center [263, 62] width 170 height 15
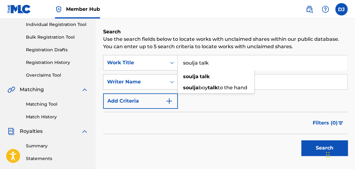
type input "soulja talk"
click at [302, 140] on button "Search" at bounding box center [325, 147] width 46 height 15
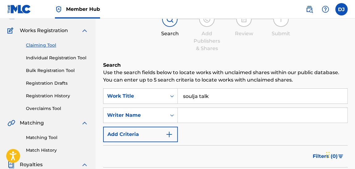
scroll to position [57, 0]
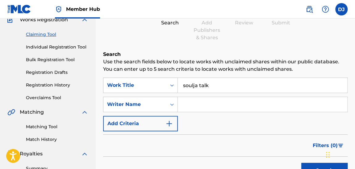
click at [202, 101] on input "Search Form" at bounding box center [263, 104] width 170 height 15
type input "nfl tuewop"
click at [302, 163] on button "Search" at bounding box center [325, 170] width 46 height 15
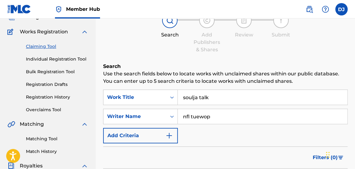
scroll to position [44, 0]
drag, startPoint x: 218, startPoint y: 97, endPoint x: 145, endPoint y: 113, distance: 75.0
click at [145, 113] on div "SearchWithCriteriaebef6a02-536a-4aa2-8439-25152418c718 Work Title soulja talk s…" at bounding box center [225, 117] width 245 height 54
drag, startPoint x: 222, startPoint y: 121, endPoint x: 178, endPoint y: 116, distance: 44.5
click at [178, 116] on input "nfl tuewop" at bounding box center [263, 116] width 170 height 15
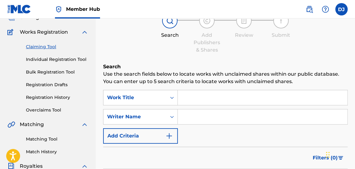
click at [183, 101] on input "Search Form" at bounding box center [263, 97] width 170 height 15
type input "cybertruck mixx"
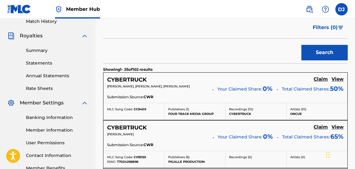
scroll to position [181, 0]
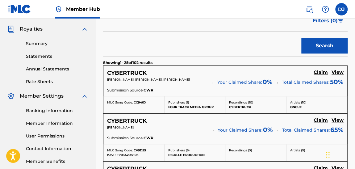
click at [227, 127] on span "Your Claimed Share:" at bounding box center [240, 130] width 45 height 6
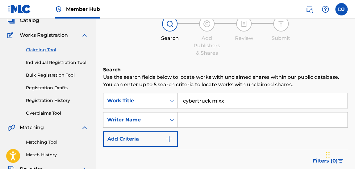
scroll to position [32, 0]
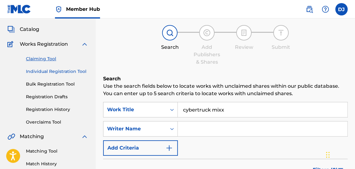
click at [57, 73] on link "Individual Registration Tool" at bounding box center [57, 71] width 62 height 6
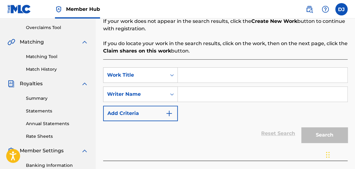
scroll to position [127, 0]
click at [196, 71] on input "Search Form" at bounding box center [263, 75] width 170 height 15
type input "cybertruck mixx"
click at [221, 98] on input "Search Form" at bounding box center [263, 94] width 170 height 15
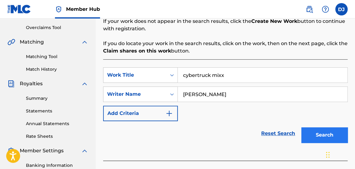
type input "[PERSON_NAME]"
click at [319, 134] on button "Search" at bounding box center [325, 134] width 46 height 15
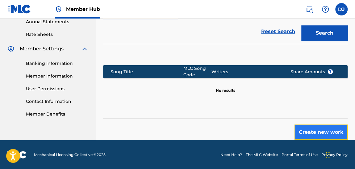
click at [314, 132] on button "Create new work" at bounding box center [321, 131] width 53 height 15
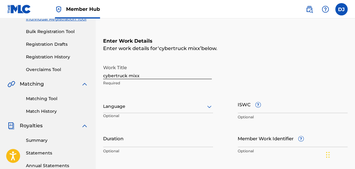
scroll to position [84, 0]
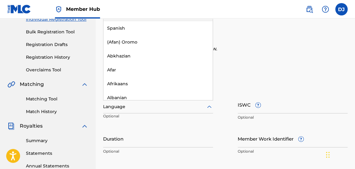
click at [173, 109] on div at bounding box center [158, 107] width 110 height 8
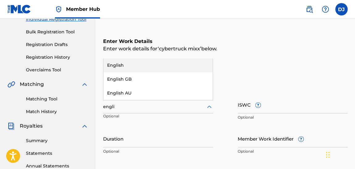
type input "englis"
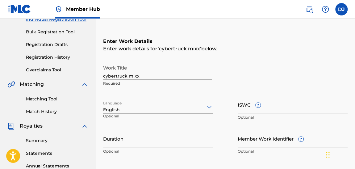
click at [144, 148] on div "Duration Optional" at bounding box center [158, 144] width 110 height 28
click at [146, 142] on input "Duration" at bounding box center [158, 139] width 110 height 18
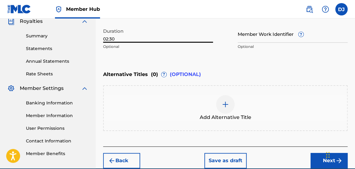
scroll to position [189, 0]
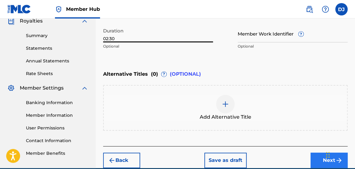
type input "02:30"
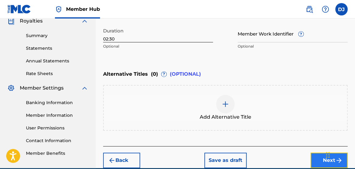
click at [322, 162] on button "Next" at bounding box center [329, 160] width 37 height 15
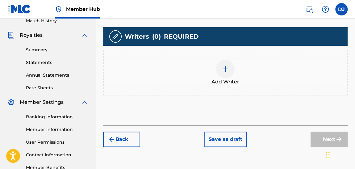
scroll to position [175, 0]
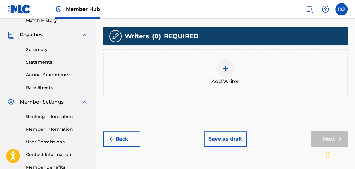
click at [230, 67] on div at bounding box center [225, 68] width 19 height 19
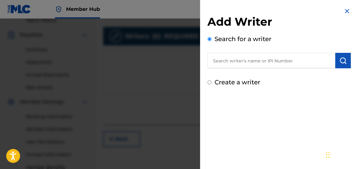
click at [235, 57] on input "text" at bounding box center [272, 60] width 128 height 15
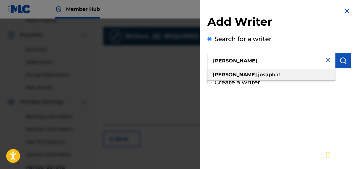
click at [258, 76] on strong "josap" at bounding box center [265, 75] width 14 height 6
type input "[PERSON_NAME]"
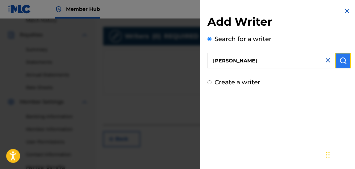
click at [340, 61] on img "submit" at bounding box center [343, 60] width 7 height 7
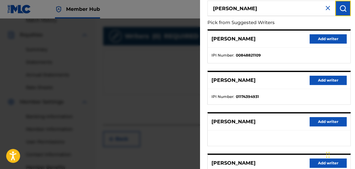
scroll to position [68, 0]
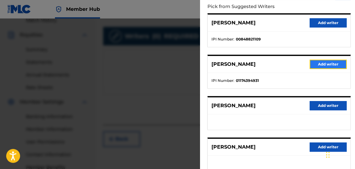
click at [326, 64] on button "Add writer" at bounding box center [328, 64] width 37 height 9
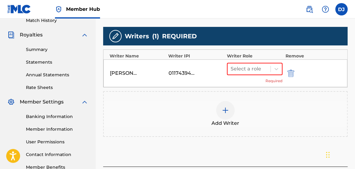
click at [233, 106] on div at bounding box center [225, 110] width 19 height 19
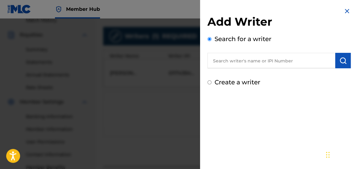
click at [253, 62] on input "text" at bounding box center [272, 60] width 128 height 15
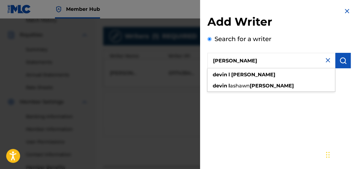
type input "[PERSON_NAME]"
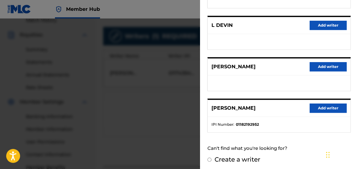
scroll to position [149, 0]
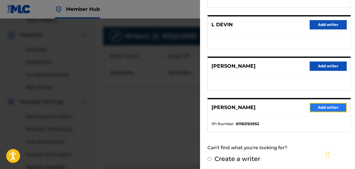
click at [324, 106] on button "Add writer" at bounding box center [328, 107] width 37 height 9
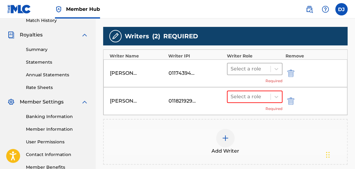
click at [250, 73] on div "Select a role" at bounding box center [249, 68] width 43 height 11
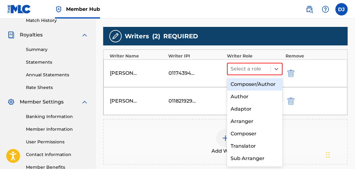
click at [251, 89] on div "Composer/Author" at bounding box center [255, 84] width 56 height 12
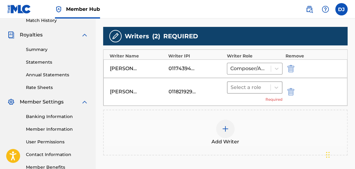
click at [243, 87] on div at bounding box center [249, 87] width 37 height 9
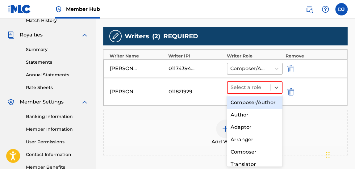
click at [243, 106] on div "Composer/Author" at bounding box center [255, 102] width 56 height 12
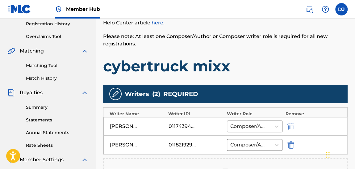
scroll to position [117, 0]
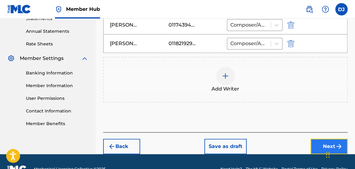
click at [316, 140] on button "Next" at bounding box center [329, 146] width 37 height 15
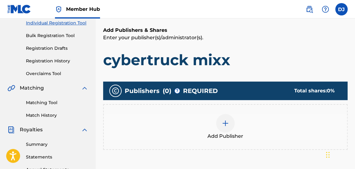
scroll to position [104, 0]
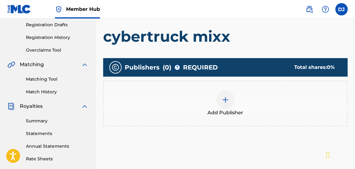
click at [216, 98] on div "Add Publisher" at bounding box center [225, 104] width 243 height 26
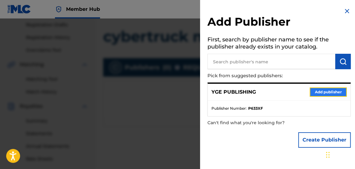
click at [317, 93] on button "Add publisher" at bounding box center [328, 91] width 37 height 9
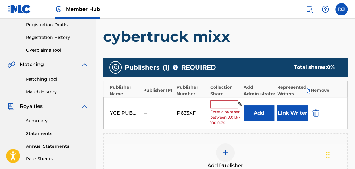
click at [233, 103] on input "text" at bounding box center [224, 104] width 28 height 8
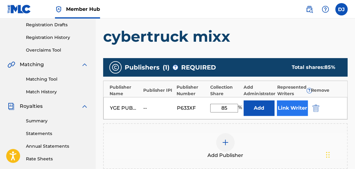
type input "85"
click at [294, 112] on button "Link Writer" at bounding box center [292, 107] width 31 height 15
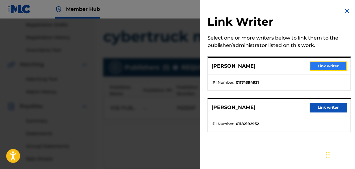
click at [317, 68] on button "Link writer" at bounding box center [328, 65] width 37 height 9
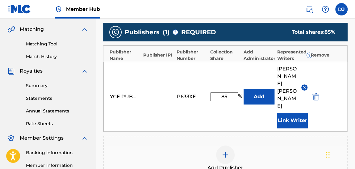
scroll to position [162, 0]
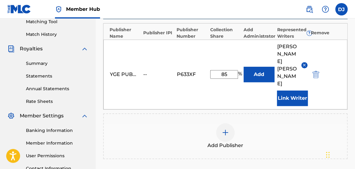
click at [223, 129] on img at bounding box center [225, 132] width 7 height 7
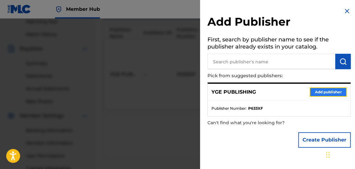
click at [313, 95] on button "Add publisher" at bounding box center [328, 91] width 37 height 9
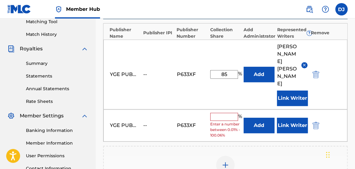
click at [223, 109] on div "YGE PUBLISHING -- P633XF % Enter a number between 0.01% - 100.06% Add Link Writ…" at bounding box center [225, 125] width 244 height 32
click at [224, 113] on input "text" at bounding box center [224, 117] width 28 height 8
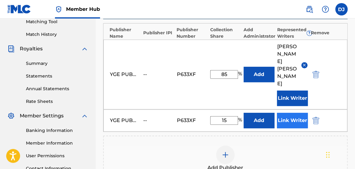
type input "15"
click at [282, 113] on button "Link Writer" at bounding box center [292, 120] width 31 height 15
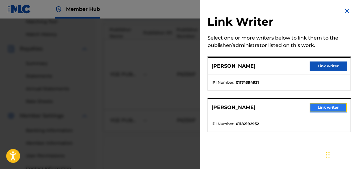
click at [323, 104] on button "Link writer" at bounding box center [328, 107] width 37 height 9
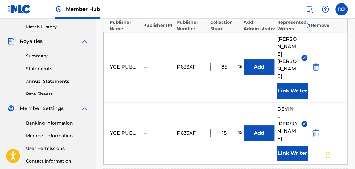
scroll to position [162, 0]
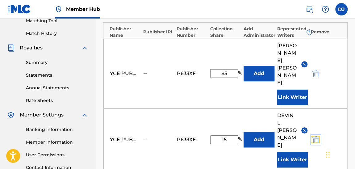
click at [314, 136] on img "submit" at bounding box center [316, 139] width 7 height 7
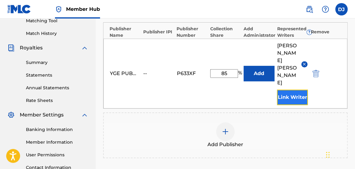
click at [294, 90] on button "Link Writer" at bounding box center [292, 97] width 31 height 15
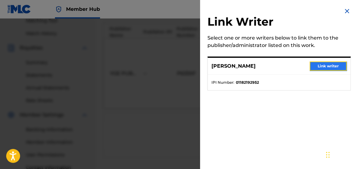
click at [315, 67] on button "Link writer" at bounding box center [328, 65] width 37 height 9
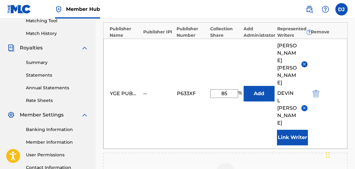
drag, startPoint x: 233, startPoint y: 79, endPoint x: 202, endPoint y: 72, distance: 32.4
click at [202, 72] on div "YGE PUBLISHING -- P633XF 85 % Add [PERSON_NAME] [PERSON_NAME] Writer" at bounding box center [225, 94] width 244 height 110
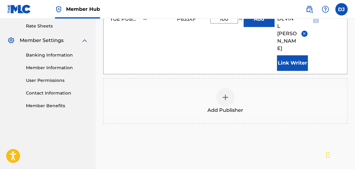
scroll to position [261, 0]
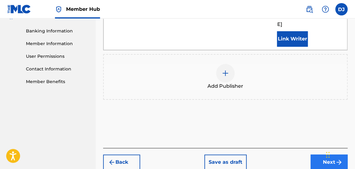
type input "100"
click at [325, 154] on button "Next" at bounding box center [329, 161] width 37 height 15
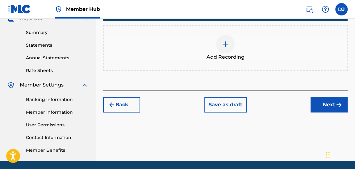
scroll to position [194, 0]
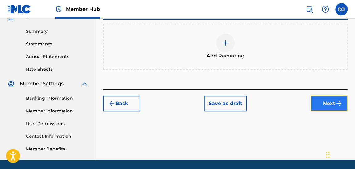
click at [326, 107] on button "Next" at bounding box center [329, 103] width 37 height 15
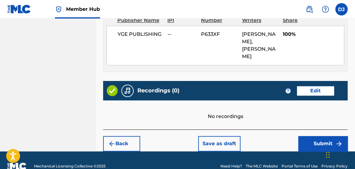
scroll to position [366, 0]
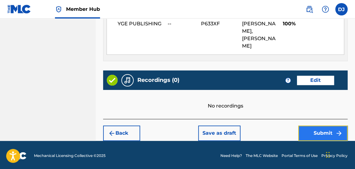
click at [325, 132] on button "Submit" at bounding box center [322, 132] width 49 height 15
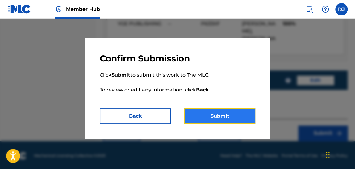
click at [239, 120] on button "Submit" at bounding box center [219, 115] width 71 height 15
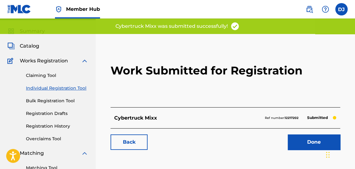
scroll to position [22, 0]
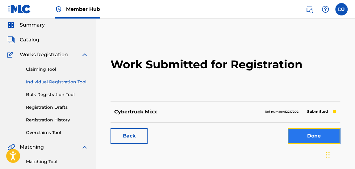
click at [296, 135] on link "Done" at bounding box center [314, 135] width 53 height 15
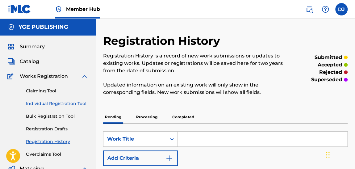
click at [55, 104] on link "Individual Registration Tool" at bounding box center [57, 103] width 62 height 6
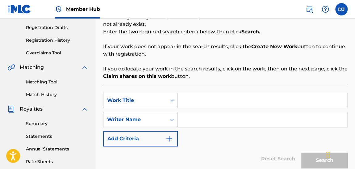
scroll to position [104, 0]
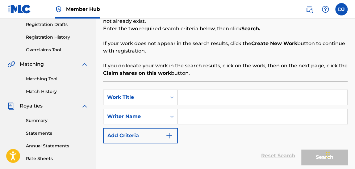
click at [206, 100] on input "Search Form" at bounding box center [263, 97] width 170 height 15
type input "fuck a shooter"
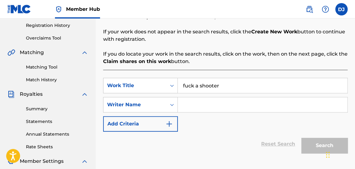
scroll to position [116, 0]
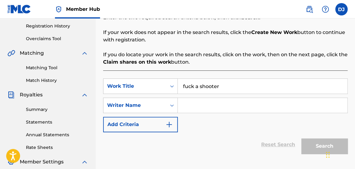
click at [212, 99] on input "Search Form" at bounding box center [263, 105] width 170 height 15
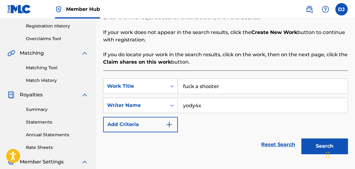
click at [302, 138] on button "Search" at bounding box center [325, 145] width 46 height 15
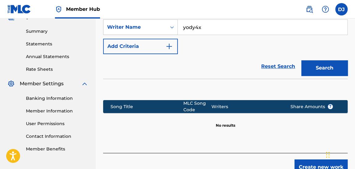
scroll to position [191, 0]
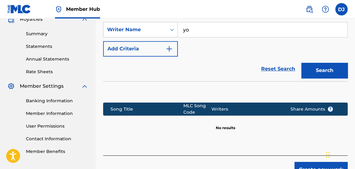
type input "y"
type input "[PERSON_NAME]"
click at [302, 63] on button "Search" at bounding box center [325, 70] width 46 height 15
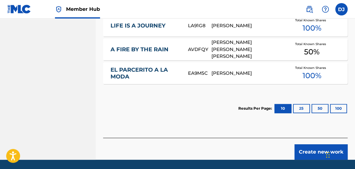
scroll to position [447, 0]
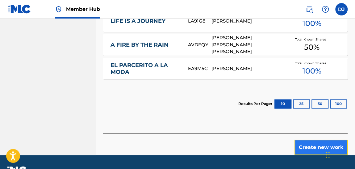
click at [309, 142] on button "Create new work" at bounding box center [321, 147] width 53 height 15
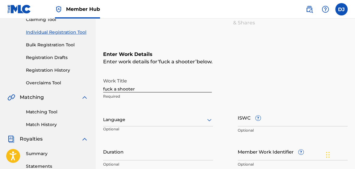
scroll to position [72, 0]
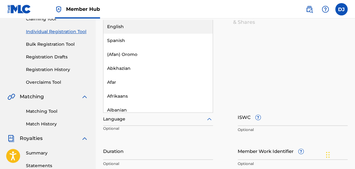
click at [169, 123] on div "Language" at bounding box center [158, 119] width 110 height 13
type input "engl"
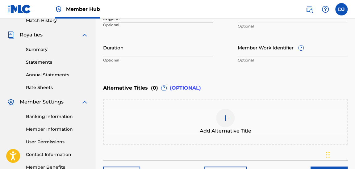
scroll to position [176, 0]
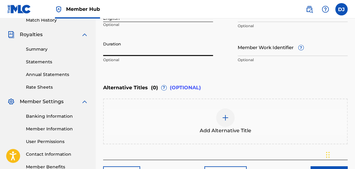
click at [164, 52] on input "Duration" at bounding box center [158, 47] width 110 height 18
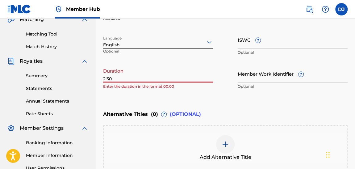
scroll to position [129, 0]
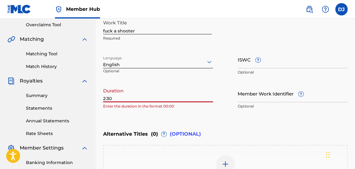
click at [104, 97] on input "2:30" at bounding box center [158, 94] width 110 height 18
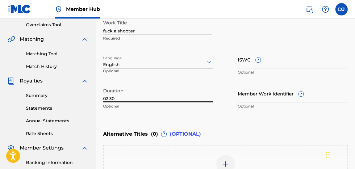
scroll to position [217, 0]
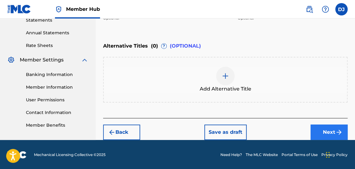
type input "02:30"
click at [313, 130] on button "Next" at bounding box center [329, 131] width 37 height 15
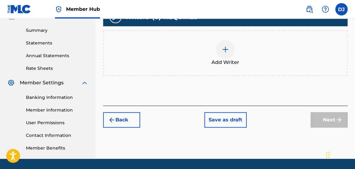
scroll to position [195, 0]
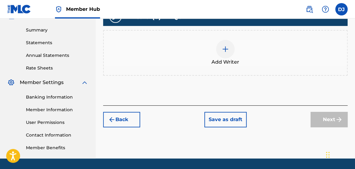
drag, startPoint x: 259, startPoint y: 115, endPoint x: 217, endPoint y: 38, distance: 87.1
click at [217, 38] on div "Add Writer" at bounding box center [225, 53] width 245 height 46
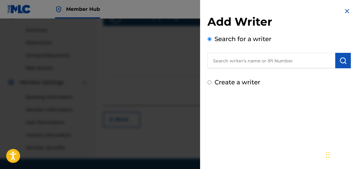
click at [238, 64] on input "text" at bounding box center [272, 60] width 128 height 15
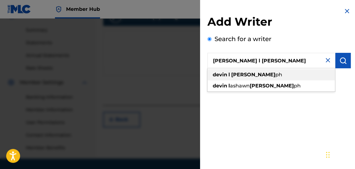
click at [240, 73] on strong "[PERSON_NAME]" at bounding box center [253, 75] width 44 height 6
type input "[PERSON_NAME]"
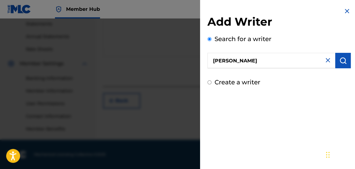
scroll to position [214, 0]
click at [340, 63] on img "submit" at bounding box center [343, 60] width 7 height 7
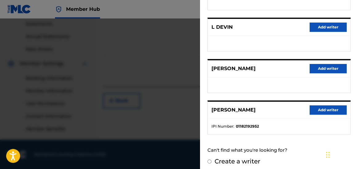
scroll to position [149, 0]
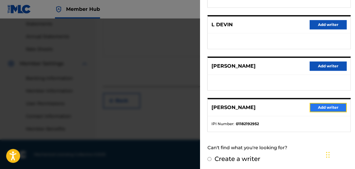
click at [331, 104] on button "Add writer" at bounding box center [328, 107] width 37 height 9
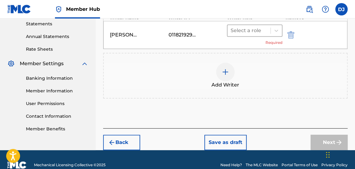
click at [259, 33] on div at bounding box center [249, 30] width 37 height 9
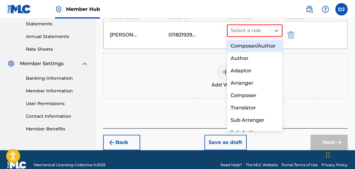
click at [250, 52] on div "Composer/Author" at bounding box center [255, 46] width 56 height 12
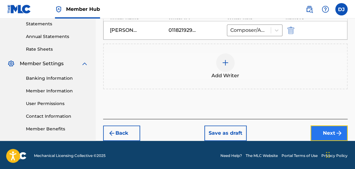
click at [323, 135] on button "Next" at bounding box center [329, 132] width 37 height 15
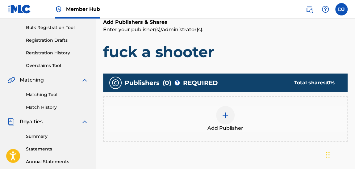
scroll to position [90, 0]
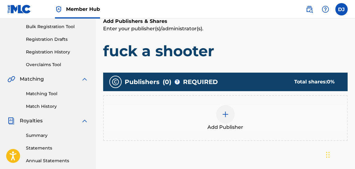
click at [217, 120] on div "Add Publisher" at bounding box center [225, 118] width 243 height 26
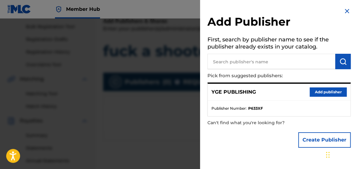
click at [312, 97] on div "YGE PUBLISHING Add publisher" at bounding box center [279, 92] width 143 height 17
click at [313, 87] on button "Add publisher" at bounding box center [328, 91] width 37 height 9
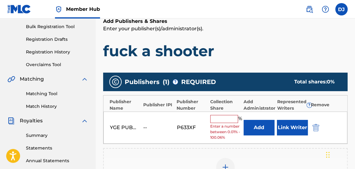
click at [226, 115] on input "text" at bounding box center [224, 119] width 28 height 8
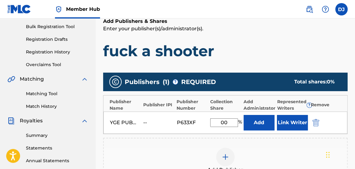
type input "0"
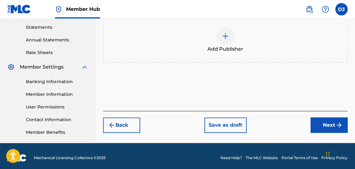
scroll to position [214, 0]
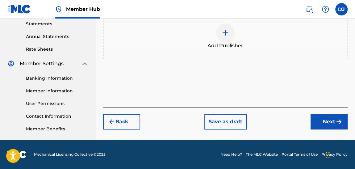
type input "100"
click at [306, 124] on div "Back Save as draft Next" at bounding box center [225, 119] width 245 height 22
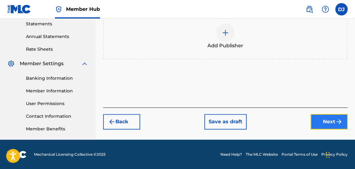
click at [334, 118] on button "Next" at bounding box center [329, 121] width 37 height 15
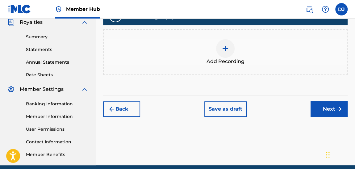
scroll to position [204, 0]
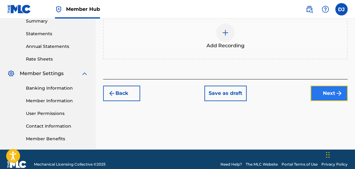
click at [329, 96] on button "Next" at bounding box center [329, 93] width 37 height 15
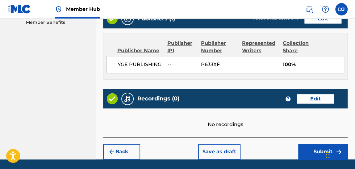
scroll to position [339, 0]
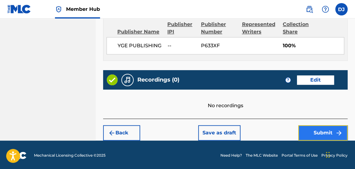
click at [326, 131] on button "Submit" at bounding box center [322, 132] width 49 height 15
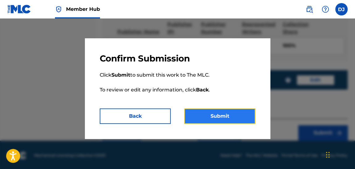
click at [245, 121] on button "Submit" at bounding box center [219, 115] width 71 height 15
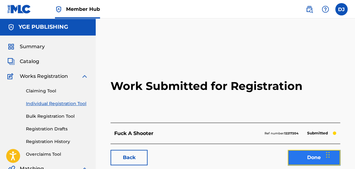
click at [303, 154] on link "Done" at bounding box center [314, 157] width 53 height 15
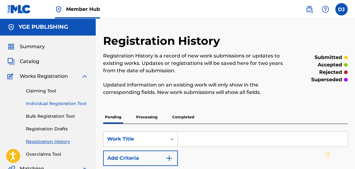
click at [75, 102] on link "Individual Registration Tool" at bounding box center [57, 103] width 62 height 6
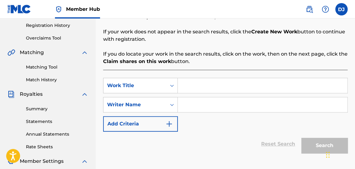
scroll to position [116, 0]
click at [210, 87] on input "Search Form" at bounding box center [263, 85] width 170 height 15
type input "kill switch mixx"
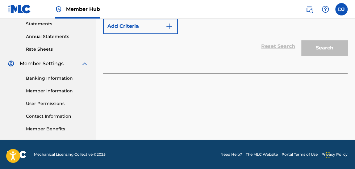
drag, startPoint x: 272, startPoint y: 115, endPoint x: 282, endPoint y: 82, distance: 34.6
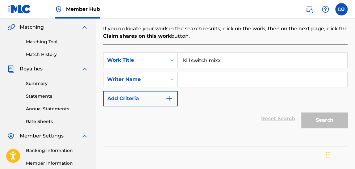
scroll to position [142, 0]
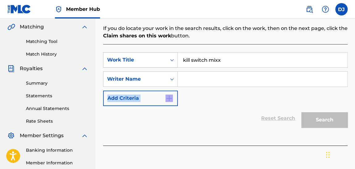
drag, startPoint x: 166, startPoint y: 110, endPoint x: 209, endPoint y: 78, distance: 53.2
click at [209, 78] on form "SearchWithCriteria101b4cdc-ade1-4e95-9037-488f08b40d71 Work Title kill switch m…" at bounding box center [225, 91] width 245 height 78
click at [209, 78] on input "Search Form" at bounding box center [263, 79] width 170 height 15
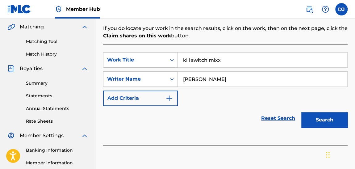
type input "[PERSON_NAME]"
click at [302, 112] on button "Search" at bounding box center [325, 119] width 46 height 15
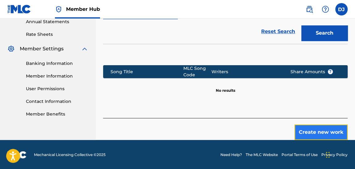
click at [316, 129] on button "Create new work" at bounding box center [321, 131] width 53 height 15
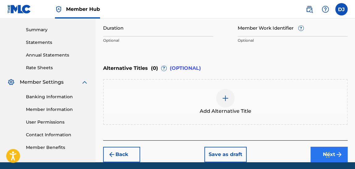
scroll to position [200, 0]
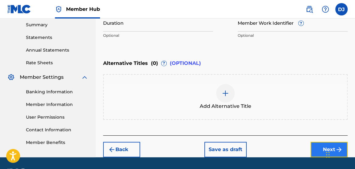
click at [318, 146] on button "Next" at bounding box center [329, 149] width 37 height 15
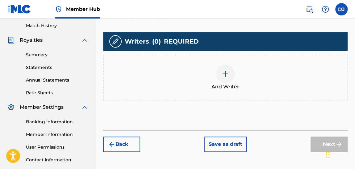
scroll to position [175, 0]
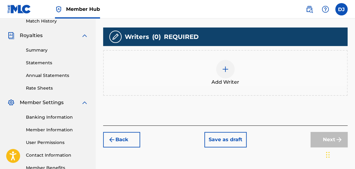
click at [229, 68] on img at bounding box center [225, 68] width 7 height 7
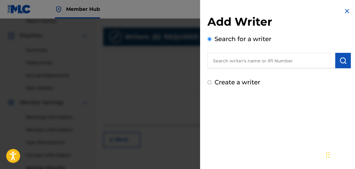
click at [253, 58] on input "text" at bounding box center [272, 60] width 128 height 15
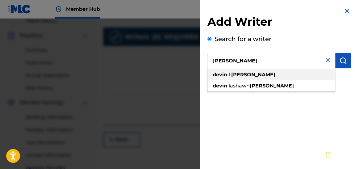
type input "[PERSON_NAME]"
click at [243, 71] on div "[PERSON_NAME]" at bounding box center [272, 74] width 128 height 11
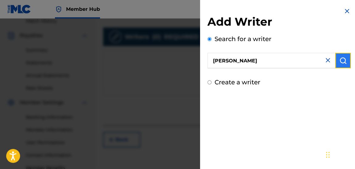
click at [343, 64] on button "submit" at bounding box center [342, 60] width 15 height 15
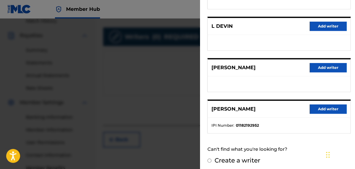
scroll to position [149, 0]
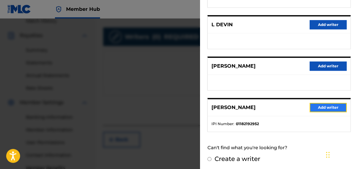
click at [333, 103] on button "Add writer" at bounding box center [328, 107] width 37 height 9
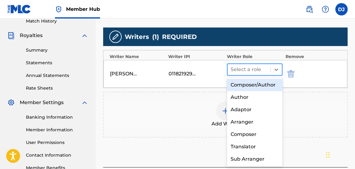
click at [265, 74] on div "Select a role" at bounding box center [249, 69] width 43 height 11
click at [261, 90] on div "Composer/Author" at bounding box center [255, 85] width 56 height 12
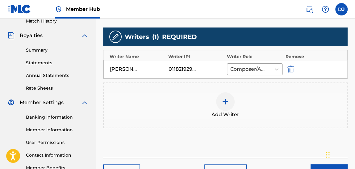
click at [227, 101] on img at bounding box center [225, 101] width 7 height 7
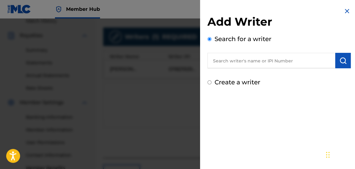
click at [257, 68] on input "text" at bounding box center [272, 60] width 128 height 15
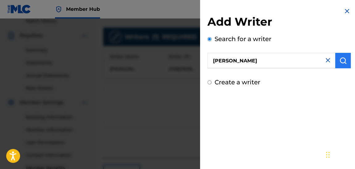
type input "[PERSON_NAME]"
click at [340, 63] on img "submit" at bounding box center [343, 60] width 7 height 7
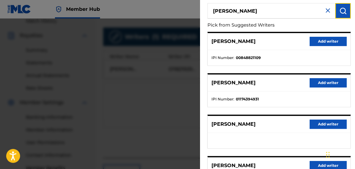
scroll to position [55, 0]
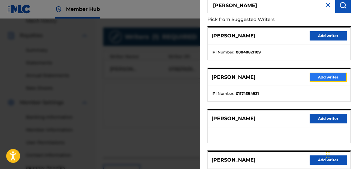
click at [324, 74] on button "Add writer" at bounding box center [328, 77] width 37 height 9
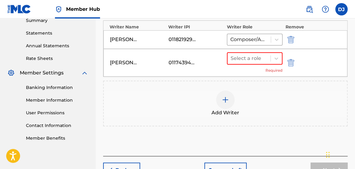
scroll to position [209, 0]
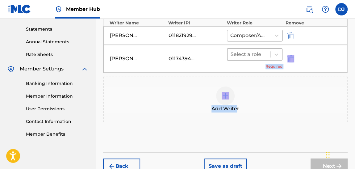
drag, startPoint x: 236, startPoint y: 116, endPoint x: 251, endPoint y: 55, distance: 62.7
click at [251, 55] on div "Writers ( 2 ) REQUIRED Writer Name Writer IPI Writer Role Remove [PERSON_NAME] …" at bounding box center [225, 58] width 245 height 129
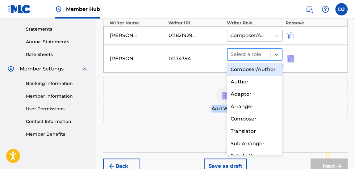
click at [251, 55] on div at bounding box center [249, 54] width 37 height 9
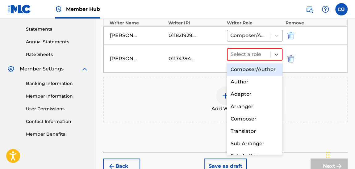
click at [252, 64] on div "Composer/Author" at bounding box center [255, 69] width 56 height 12
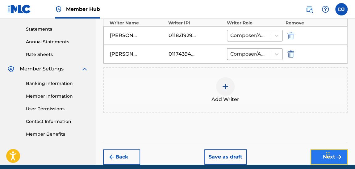
click at [315, 154] on button "Next" at bounding box center [329, 156] width 37 height 15
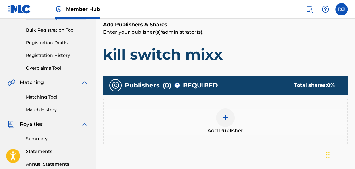
scroll to position [86, 0]
click at [226, 119] on img at bounding box center [225, 117] width 7 height 7
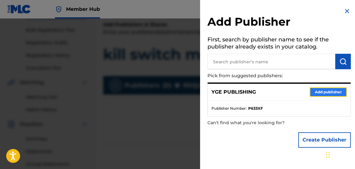
click at [322, 90] on button "Add publisher" at bounding box center [328, 91] width 37 height 9
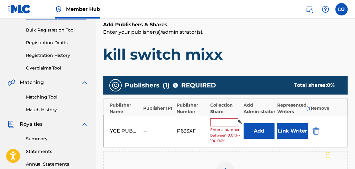
click at [218, 118] on input "text" at bounding box center [224, 122] width 28 height 8
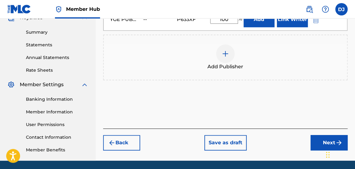
scroll to position [214, 0]
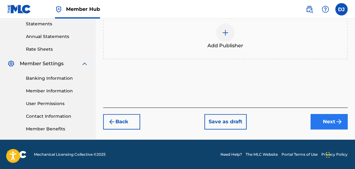
type input "100"
click at [329, 122] on button "Next" at bounding box center [329, 121] width 37 height 15
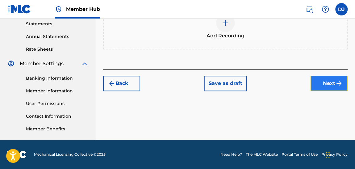
click at [316, 85] on button "Next" at bounding box center [329, 83] width 37 height 15
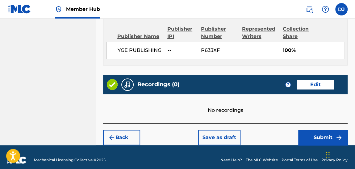
scroll to position [344, 0]
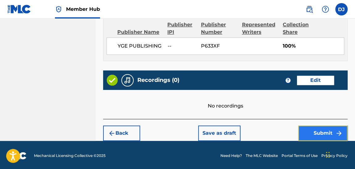
click at [324, 128] on button "Submit" at bounding box center [322, 132] width 49 height 15
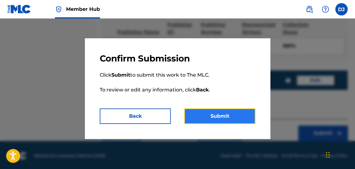
click at [234, 118] on button "Submit" at bounding box center [219, 115] width 71 height 15
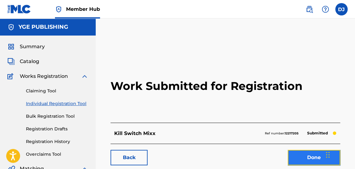
click at [324, 156] on link "Done" at bounding box center [314, 157] width 53 height 15
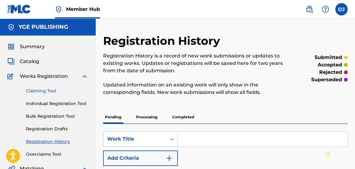
click at [45, 90] on link "Claiming Tool" at bounding box center [57, 91] width 62 height 6
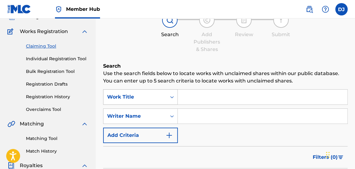
scroll to position [55, 0]
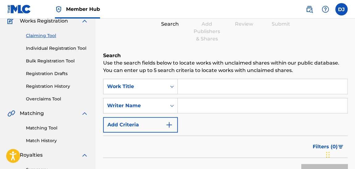
click at [214, 91] on input "Search Form" at bounding box center [263, 86] width 170 height 15
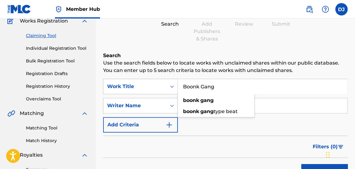
type input "Boonk Gang"
click at [302, 164] on button "Search" at bounding box center [325, 171] width 46 height 15
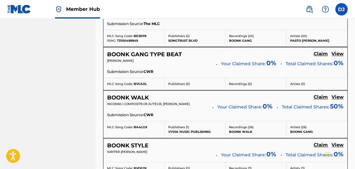
scroll to position [393, 0]
click at [320, 94] on h5 "Claim" at bounding box center [321, 97] width 14 height 6
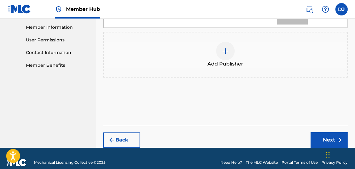
click at [219, 60] on span "Add Publisher" at bounding box center [226, 63] width 36 height 7
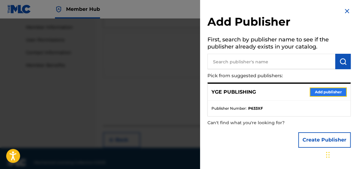
click at [326, 91] on button "Add publisher" at bounding box center [328, 91] width 37 height 9
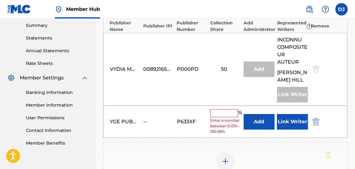
scroll to position [206, 0]
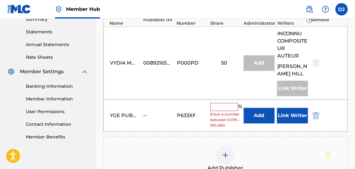
click at [222, 103] on input "text" at bounding box center [224, 107] width 28 height 8
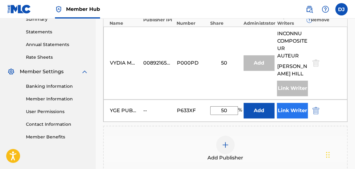
type input "50"
click at [292, 103] on button "Link Writer" at bounding box center [292, 110] width 31 height 15
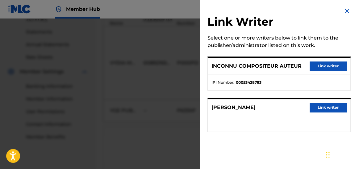
click at [312, 75] on ul "IPI Number : 00053428783" at bounding box center [279, 82] width 143 height 15
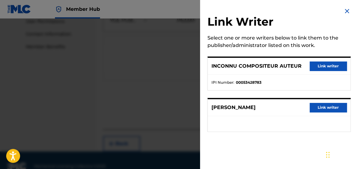
scroll to position [299, 0]
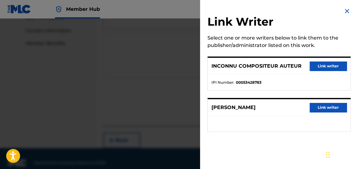
drag, startPoint x: 312, startPoint y: 74, endPoint x: 218, endPoint y: 58, distance: 95.6
click at [218, 58] on div "INCONNU COMPOSITEUR AUTEUR Link writer" at bounding box center [279, 66] width 143 height 17
click at [184, 65] on div at bounding box center [177, 103] width 355 height 169
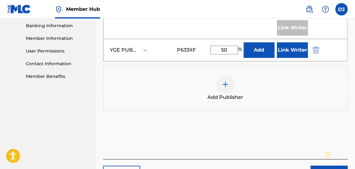
scroll to position [268, 0]
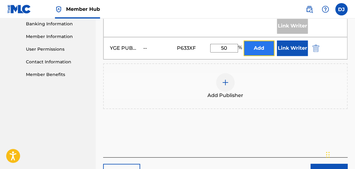
click at [268, 40] on button "Add" at bounding box center [259, 47] width 31 height 15
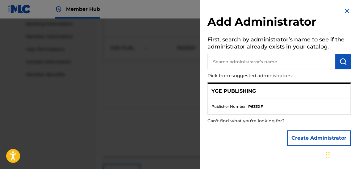
click at [167, 86] on div at bounding box center [177, 103] width 355 height 169
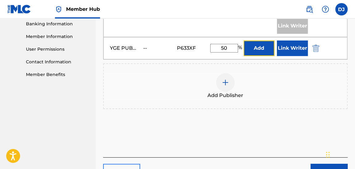
drag, startPoint x: 259, startPoint y: 44, endPoint x: 136, endPoint y: 162, distance: 171.5
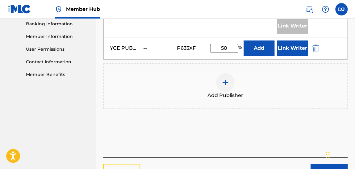
click at [134, 164] on button "Back" at bounding box center [121, 171] width 37 height 15
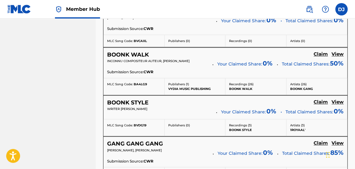
scroll to position [435, 0]
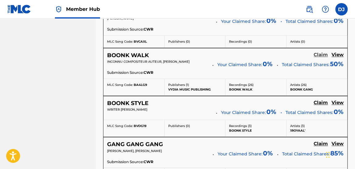
click at [316, 52] on h5 "Claim" at bounding box center [321, 55] width 14 height 6
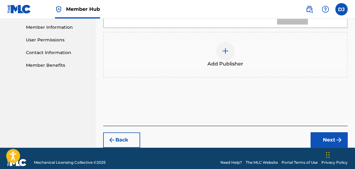
click at [236, 60] on span "Add Publisher" at bounding box center [226, 63] width 36 height 7
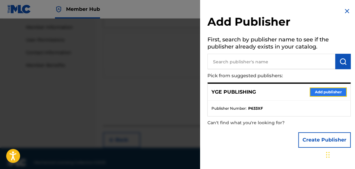
click at [325, 94] on button "Add publisher" at bounding box center [328, 91] width 37 height 9
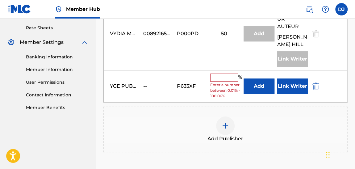
scroll to position [224, 0]
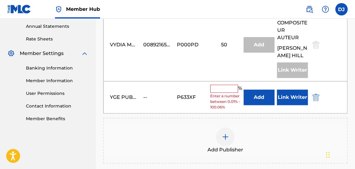
click at [228, 85] on input "text" at bounding box center [224, 89] width 28 height 8
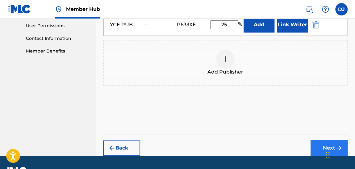
type input "25"
click at [319, 140] on button "Next" at bounding box center [329, 147] width 37 height 15
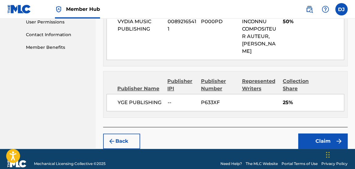
scroll to position [296, 0]
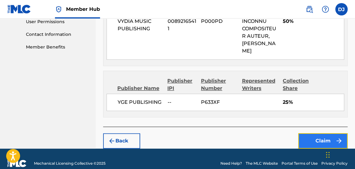
click at [323, 133] on button "Claim" at bounding box center [322, 140] width 49 height 15
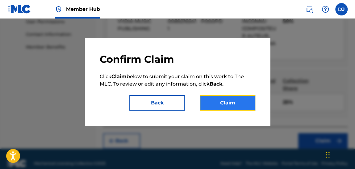
click at [231, 96] on button "Claim" at bounding box center [228, 102] width 56 height 15
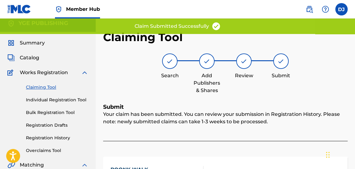
scroll to position [0, 0]
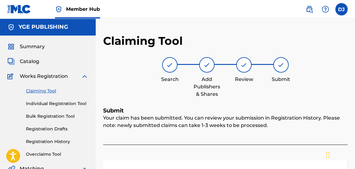
click at [40, 92] on link "Claiming Tool" at bounding box center [57, 91] width 62 height 6
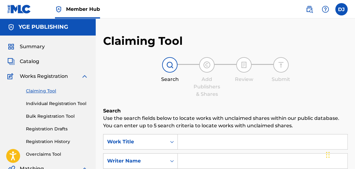
click at [200, 142] on input "Search Form" at bounding box center [263, 141] width 170 height 15
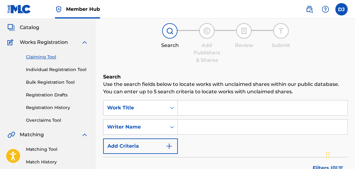
scroll to position [43, 0]
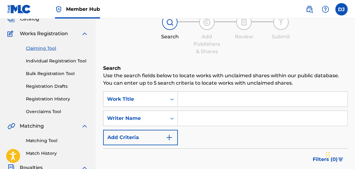
click at [207, 124] on input "Search Form" at bounding box center [263, 118] width 170 height 15
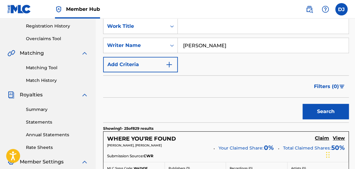
scroll to position [162, 0]
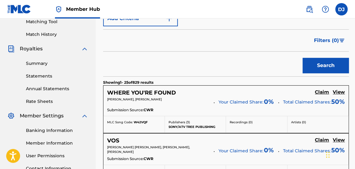
click at [230, 95] on div "WHERE YOU'RE FOUND Claim View [PERSON_NAME], [PERSON_NAME] Your Claimed Share: …" at bounding box center [225, 101] width 245 height 30
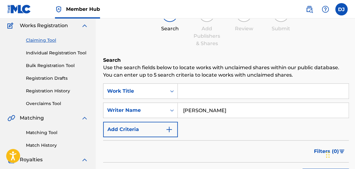
scroll to position [51, 0]
click at [217, 113] on input "[PERSON_NAME]" at bounding box center [263, 110] width 171 height 15
type input "[PERSON_NAME]"
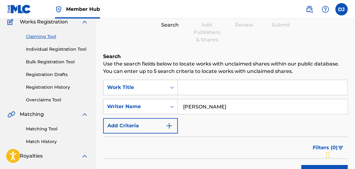
scroll to position [48, 0]
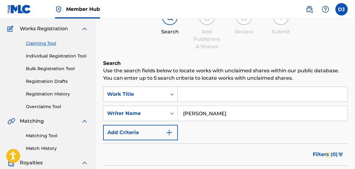
drag, startPoint x: 213, startPoint y: 117, endPoint x: 148, endPoint y: 99, distance: 67.3
click at [148, 99] on div "SearchWithCriteriaebef6a02-536a-4aa2-8439-25152418c718 Work Title SearchWithCri…" at bounding box center [225, 113] width 245 height 54
click at [190, 91] on input "Search Form" at bounding box center [263, 94] width 170 height 15
type input "#boonkgang"
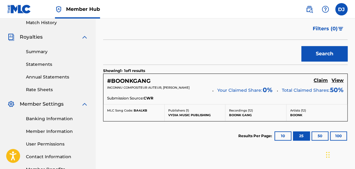
scroll to position [178, 0]
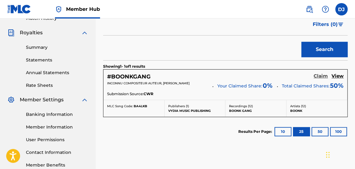
click at [320, 76] on h5 "Claim" at bounding box center [321, 76] width 14 height 6
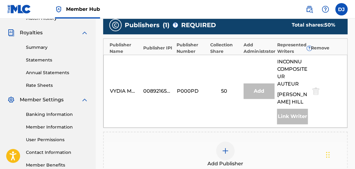
click at [222, 147] on div at bounding box center [225, 150] width 19 height 19
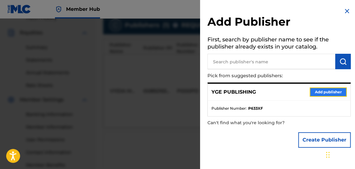
click at [327, 94] on button "Add publisher" at bounding box center [328, 91] width 37 height 9
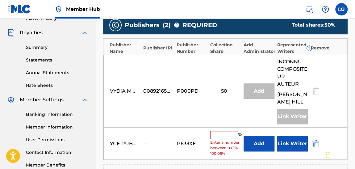
click at [230, 131] on input "text" at bounding box center [224, 135] width 28 height 8
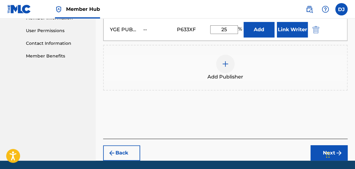
scroll to position [297, 0]
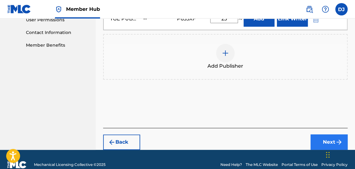
type input "25"
click at [331, 134] on button "Next" at bounding box center [329, 141] width 37 height 15
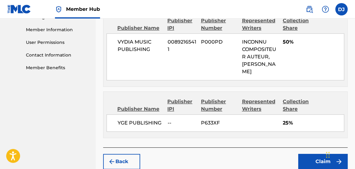
scroll to position [277, 0]
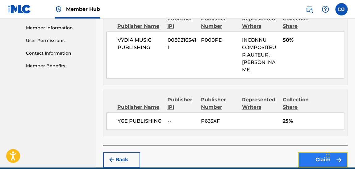
click at [315, 152] on button "Claim" at bounding box center [322, 159] width 49 height 15
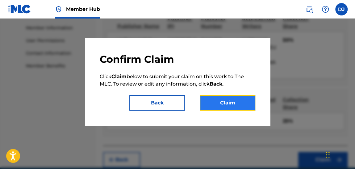
click at [238, 109] on button "Claim" at bounding box center [228, 102] width 56 height 15
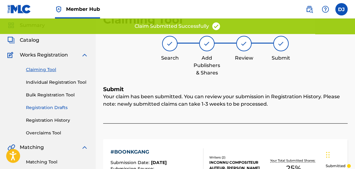
scroll to position [22, 0]
click at [61, 82] on link "Individual Registration Tool" at bounding box center [57, 82] width 62 height 6
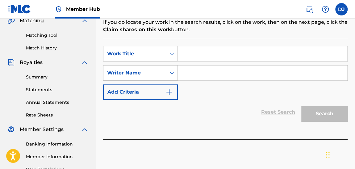
scroll to position [156, 0]
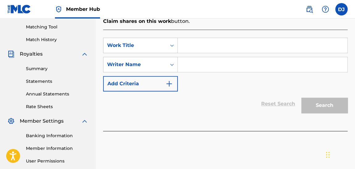
click at [205, 50] on input "Search Form" at bounding box center [263, 45] width 170 height 15
type input "bossed up"
click at [205, 58] on input "Search Form" at bounding box center [263, 64] width 170 height 15
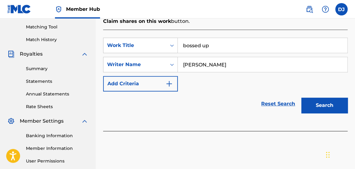
type input "[PERSON_NAME]"
click at [302, 98] on button "Search" at bounding box center [325, 105] width 46 height 15
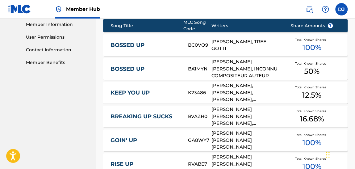
scroll to position [280, 0]
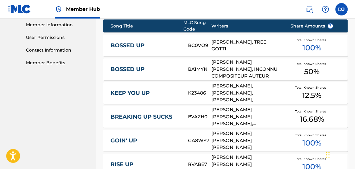
click at [136, 66] on link "BOSSED UP" at bounding box center [145, 69] width 69 height 7
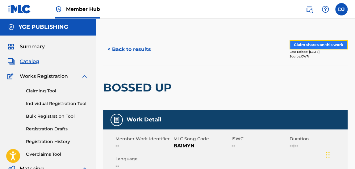
click at [318, 43] on button "Claim shares on this work" at bounding box center [319, 44] width 58 height 9
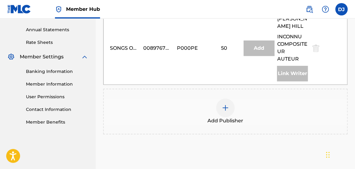
scroll to position [247, 0]
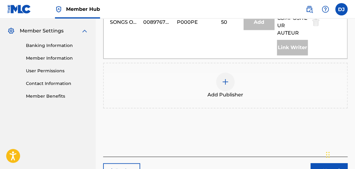
click at [230, 88] on div at bounding box center [225, 82] width 19 height 19
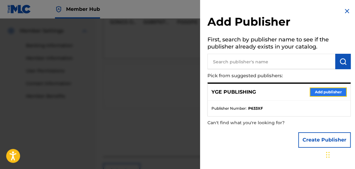
click at [324, 88] on button "Add publisher" at bounding box center [328, 91] width 37 height 9
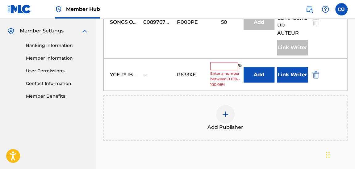
click at [235, 70] on input "text" at bounding box center [224, 66] width 28 height 8
type input "25"
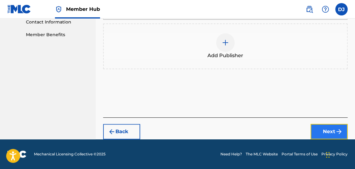
click at [331, 133] on button "Next" at bounding box center [329, 131] width 37 height 15
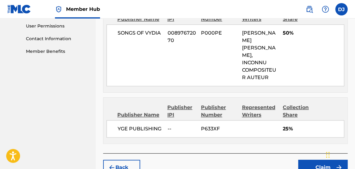
scroll to position [303, 0]
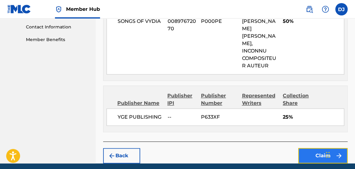
click at [302, 148] on button "Claim" at bounding box center [322, 155] width 49 height 15
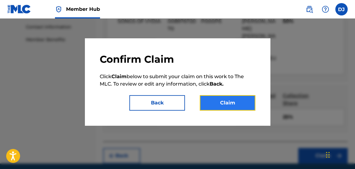
click at [223, 109] on button "Claim" at bounding box center [228, 102] width 56 height 15
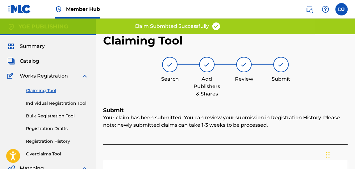
scroll to position [0, 0]
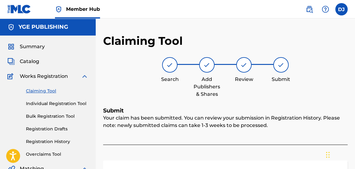
click at [41, 89] on link "Claiming Tool" at bounding box center [57, 91] width 62 height 6
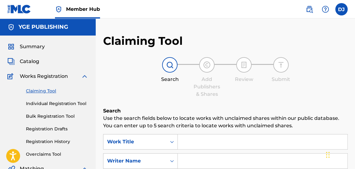
click at [210, 138] on input "Search Form" at bounding box center [263, 141] width 170 height 15
type input "on da block"
click at [212, 156] on input "Search Form" at bounding box center [263, 161] width 170 height 15
type input "[PERSON_NAME]"
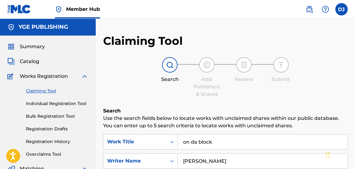
click at [170, 108] on h6 "Search" at bounding box center [225, 110] width 245 height 7
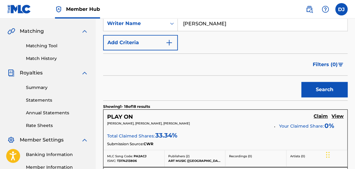
scroll to position [140, 0]
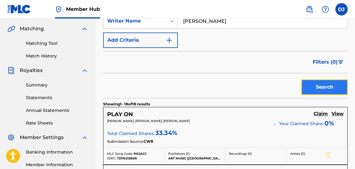
click at [321, 85] on button "Search" at bounding box center [325, 86] width 46 height 15
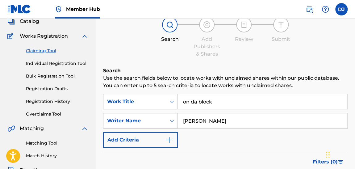
scroll to position [0, 0]
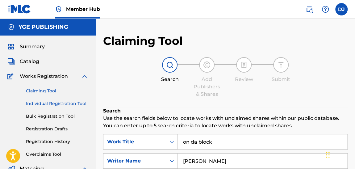
click at [62, 103] on link "Individual Registration Tool" at bounding box center [57, 103] width 62 height 6
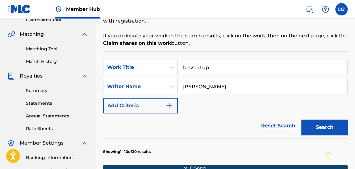
scroll to position [132, 0]
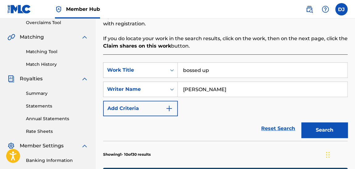
drag, startPoint x: 228, startPoint y: 74, endPoint x: 179, endPoint y: 67, distance: 49.6
click at [179, 67] on input "bossed up" at bounding box center [263, 70] width 170 height 15
type input "on da block"
click at [302, 122] on button "Search" at bounding box center [325, 129] width 46 height 15
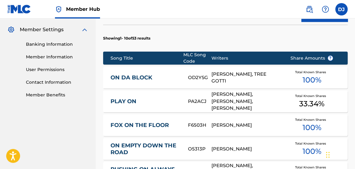
scroll to position [248, 0]
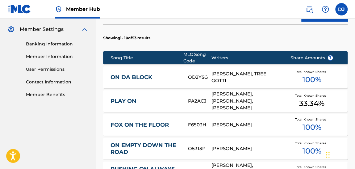
click at [133, 74] on link "ON DA BLOCK" at bounding box center [145, 77] width 69 height 7
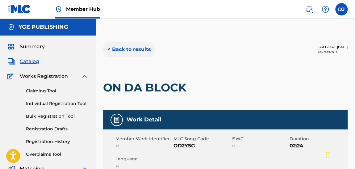
click at [132, 47] on button "< Back to results" at bounding box center [129, 49] width 52 height 15
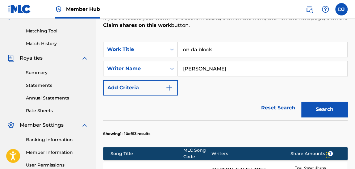
scroll to position [152, 0]
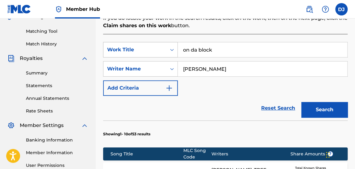
drag, startPoint x: 221, startPoint y: 50, endPoint x: 154, endPoint y: 51, distance: 67.4
drag, startPoint x: 154, startPoint y: 51, endPoint x: 282, endPoint y: 57, distance: 128.3
click at [282, 57] on div "on da block" at bounding box center [263, 49] width 170 height 15
drag, startPoint x: 251, startPoint y: 53, endPoint x: 146, endPoint y: 35, distance: 105.9
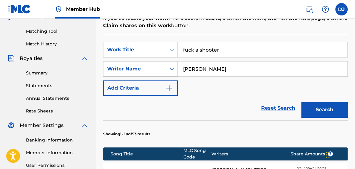
type input "fuck a shooter"
drag, startPoint x: 217, startPoint y: 68, endPoint x: 169, endPoint y: 62, distance: 48.5
click at [169, 62] on div "SearchWithCriteria87f44169-4ead-4279-b653-578f30d8e6ab Writer Name [PERSON_NAME]" at bounding box center [225, 68] width 245 height 15
type input "yody4x"
click at [302, 102] on button "Search" at bounding box center [325, 109] width 46 height 15
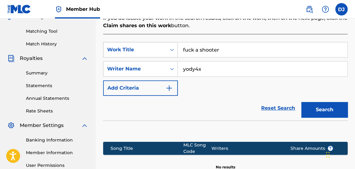
drag, startPoint x: 228, startPoint y: 50, endPoint x: 135, endPoint y: 51, distance: 92.7
click at [135, 51] on div "SearchWithCriteria101b4cdc-ade1-4e95-9037-488f08b40d71 Work Title fuck a shooter" at bounding box center [225, 49] width 245 height 15
type input "no dog food"
click at [203, 68] on input "yody4x" at bounding box center [263, 68] width 170 height 15
type input "y"
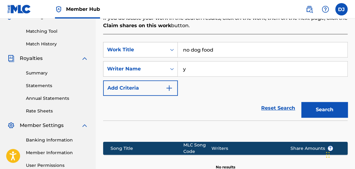
click at [302, 102] on button "Search" at bounding box center [325, 109] width 46 height 15
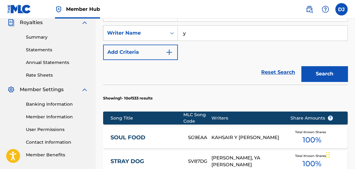
scroll to position [187, 0]
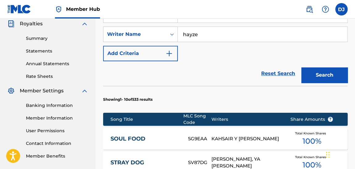
click at [302, 67] on button "Search" at bounding box center [325, 74] width 46 height 15
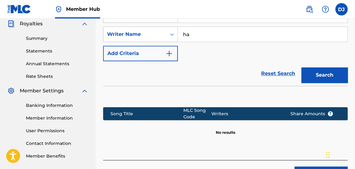
type input "h"
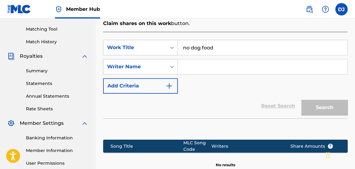
scroll to position [154, 0]
drag, startPoint x: 242, startPoint y: 53, endPoint x: 185, endPoint y: 52, distance: 57.5
click at [185, 52] on input "no dog food" at bounding box center [263, 47] width 170 height 15
type input "cold outside"
click at [185, 66] on input "Search Form" at bounding box center [263, 66] width 170 height 15
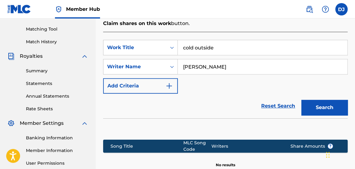
type input "[PERSON_NAME]"
click at [302, 100] on button "Search" at bounding box center [325, 107] width 46 height 15
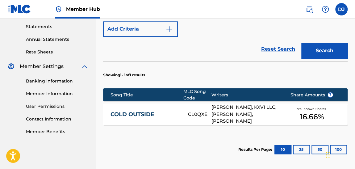
scroll to position [212, 0]
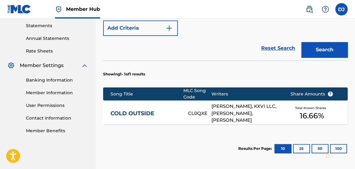
click at [157, 108] on div "COLD OUTSIDE CL0QXE [PERSON_NAME], KXVI LLC, [PERSON_NAME], [PERSON_NAME] Total…" at bounding box center [225, 114] width 245 height 22
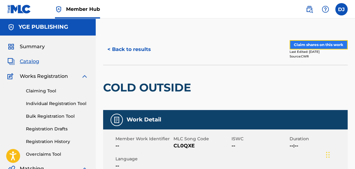
click at [311, 45] on button "Claim shares on this work" at bounding box center [319, 44] width 58 height 9
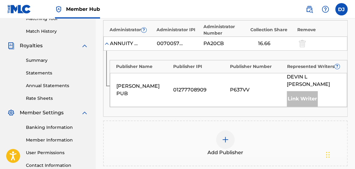
scroll to position [191, 0]
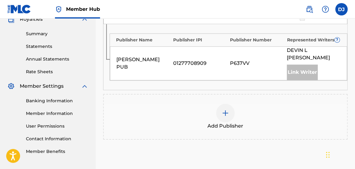
drag, startPoint x: 230, startPoint y: 87, endPoint x: 188, endPoint y: 55, distance: 52.8
click at [188, 60] on div "01277708909" at bounding box center [200, 63] width 54 height 7
click at [213, 104] on div "Add Publisher" at bounding box center [225, 117] width 243 height 26
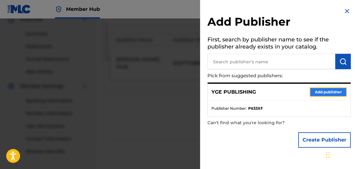
click at [321, 91] on button "Add publisher" at bounding box center [328, 91] width 37 height 9
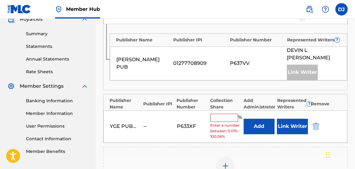
click at [228, 114] on input "text" at bounding box center [224, 118] width 28 height 8
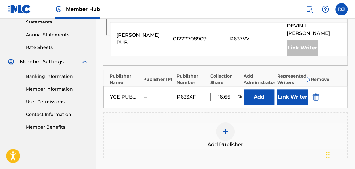
scroll to position [217, 0]
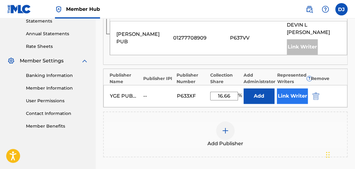
type input "16.66"
click at [288, 91] on button "Link Writer" at bounding box center [292, 95] width 31 height 15
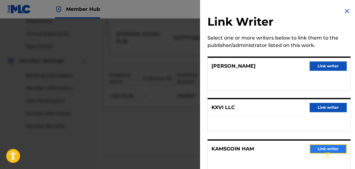
click at [319, 146] on button "Link writer" at bounding box center [328, 148] width 37 height 9
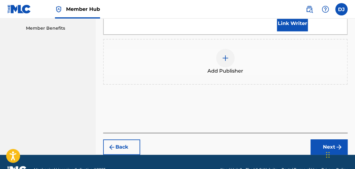
scroll to position [320, 0]
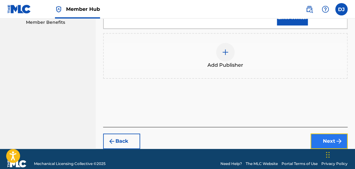
click at [332, 136] on button "Next" at bounding box center [329, 140] width 37 height 15
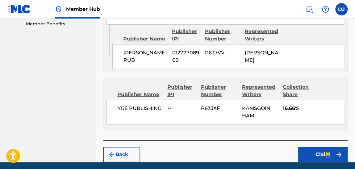
scroll to position [340, 0]
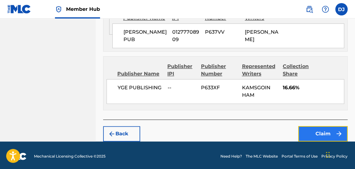
click at [316, 137] on button "Claim" at bounding box center [322, 133] width 49 height 15
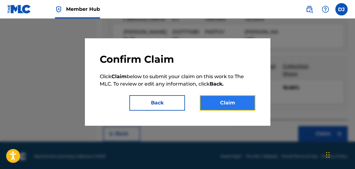
click at [242, 96] on button "Claim" at bounding box center [228, 102] width 56 height 15
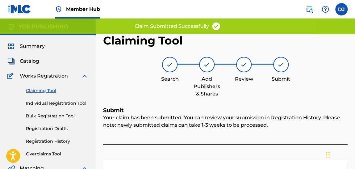
scroll to position [0, 0]
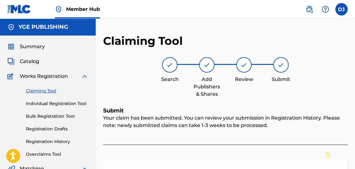
click at [41, 91] on link "Claiming Tool" at bounding box center [57, 91] width 62 height 6
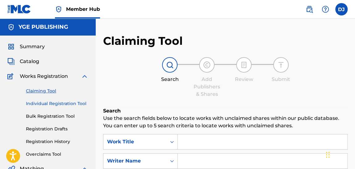
click at [53, 106] on link "Individual Registration Tool" at bounding box center [57, 103] width 62 height 6
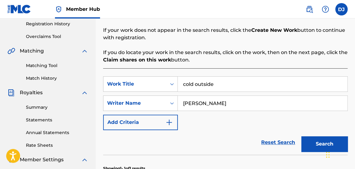
scroll to position [118, 0]
drag, startPoint x: 231, startPoint y: 88, endPoint x: 185, endPoint y: 83, distance: 46.6
click at [185, 83] on input "cold outside" at bounding box center [263, 84] width 170 height 15
type input "c"
type input "BLOOD $"
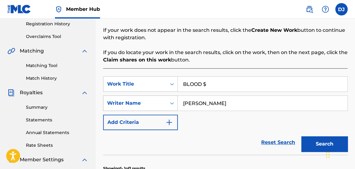
drag, startPoint x: 228, startPoint y: 107, endPoint x: 172, endPoint y: 101, distance: 56.8
click at [172, 101] on div "SearchWithCriteria87f44169-4ead-4279-b653-578f30d8e6ab Writer Name [PERSON_NAME]" at bounding box center [225, 102] width 245 height 15
type input "G40"
click at [302, 136] on button "Search" at bounding box center [325, 143] width 46 height 15
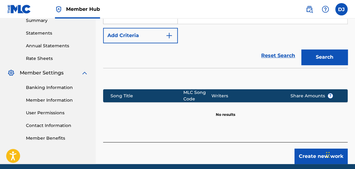
scroll to position [205, 0]
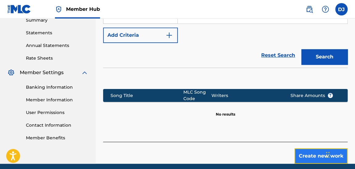
click at [309, 150] on button "Create new work" at bounding box center [321, 155] width 53 height 15
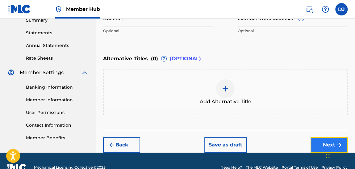
click at [323, 141] on button "Next" at bounding box center [329, 144] width 37 height 15
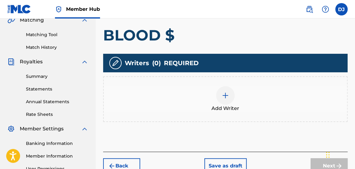
scroll to position [156, 0]
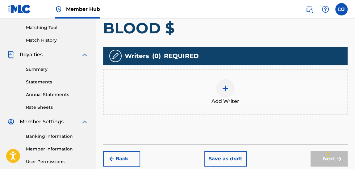
click at [231, 89] on div at bounding box center [225, 88] width 19 height 19
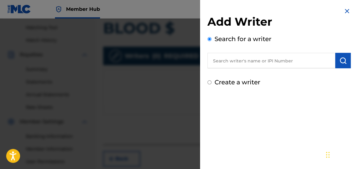
click at [239, 66] on input "text" at bounding box center [272, 60] width 128 height 15
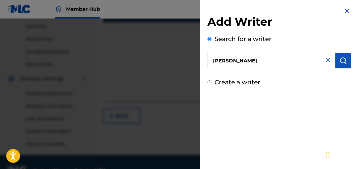
scroll to position [214, 0]
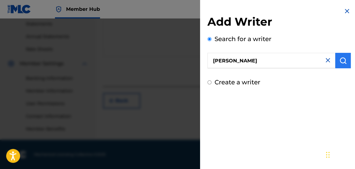
type input "[PERSON_NAME]"
click at [342, 64] on img "submit" at bounding box center [343, 60] width 7 height 7
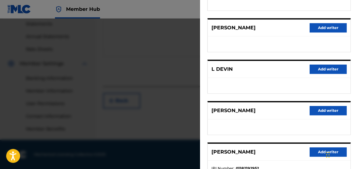
scroll to position [130, 0]
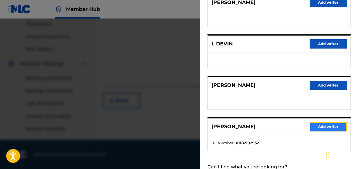
click at [320, 125] on button "Add writer" at bounding box center [328, 126] width 37 height 9
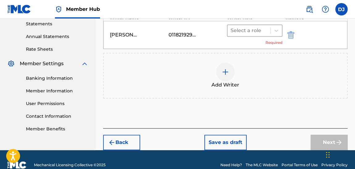
click at [246, 34] on div "Select a role" at bounding box center [249, 30] width 43 height 11
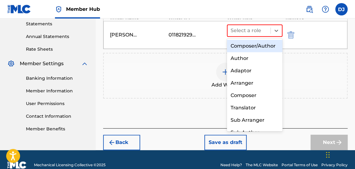
click at [247, 49] on div "Composer/Author" at bounding box center [255, 46] width 56 height 12
click at [247, 53] on div "Add Writer" at bounding box center [225, 76] width 245 height 46
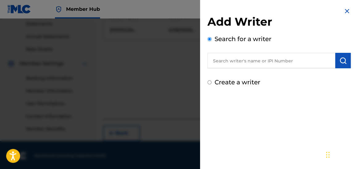
click at [164, 77] on div at bounding box center [177, 103] width 355 height 169
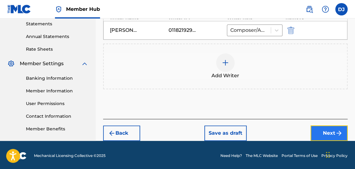
click at [324, 136] on button "Next" at bounding box center [329, 132] width 37 height 15
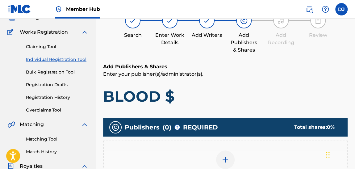
scroll to position [28, 0]
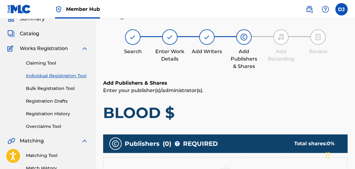
click at [70, 134] on div "Summary Catalog Works Registration Claiming Tool Individual Registration Tool B…" at bounding box center [48, 167] width 96 height 318
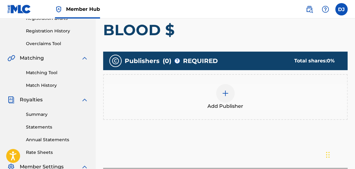
scroll to position [111, 0]
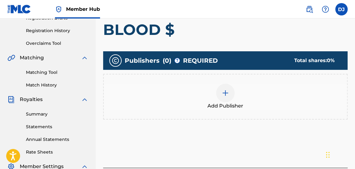
click at [226, 95] on img at bounding box center [225, 92] width 7 height 7
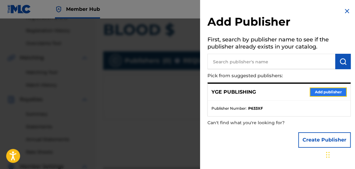
click at [325, 91] on button "Add publisher" at bounding box center [328, 91] width 37 height 9
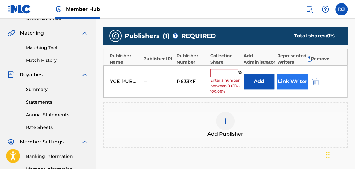
scroll to position [133, 0]
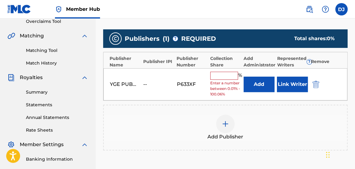
click at [230, 78] on input "text" at bounding box center [224, 76] width 28 height 8
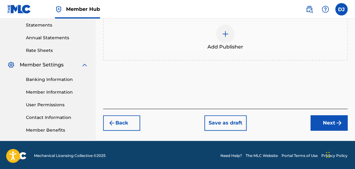
scroll to position [214, 0]
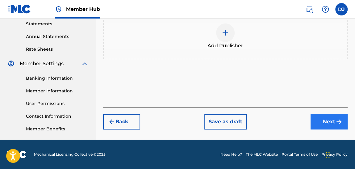
type input "16.66"
click at [327, 116] on button "Next" at bounding box center [329, 121] width 37 height 15
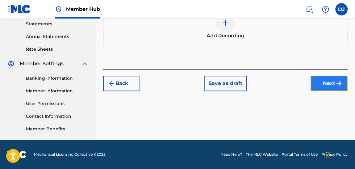
click at [333, 78] on button "Next" at bounding box center [329, 83] width 37 height 15
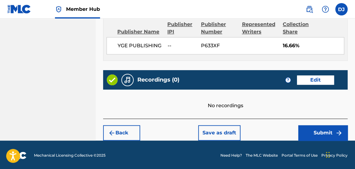
scroll to position [339, 0]
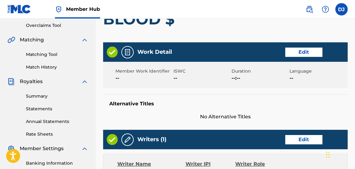
click at [224, 52] on div "Work Detail Edit" at bounding box center [225, 51] width 245 height 19
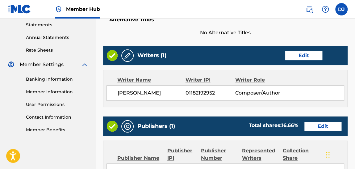
scroll to position [213, 0]
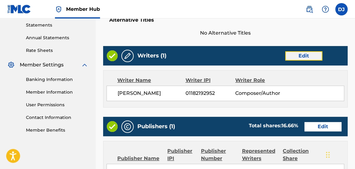
click at [289, 57] on button "Edit" at bounding box center [303, 55] width 37 height 9
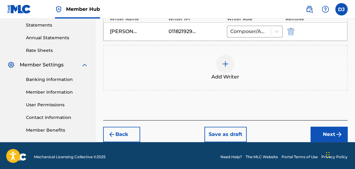
click at [227, 59] on div at bounding box center [225, 64] width 19 height 19
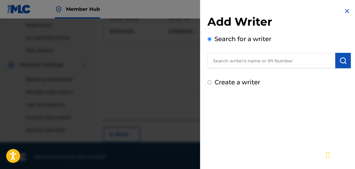
click at [276, 65] on input "text" at bounding box center [272, 60] width 128 height 15
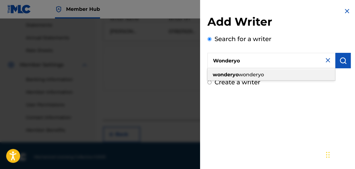
click at [259, 78] on div "wonderyo wonderyo" at bounding box center [272, 74] width 128 height 11
type input "wonderyo wonderyo"
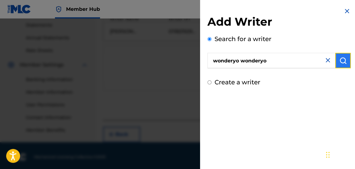
click at [341, 60] on img "submit" at bounding box center [343, 60] width 7 height 7
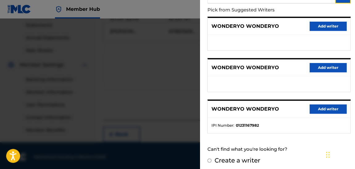
scroll to position [67, 0]
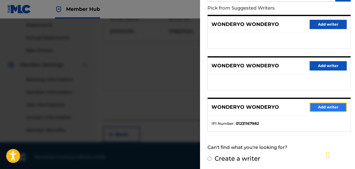
click at [323, 105] on button "Add writer" at bounding box center [328, 107] width 37 height 9
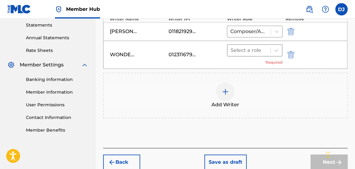
click at [247, 49] on div at bounding box center [249, 50] width 37 height 9
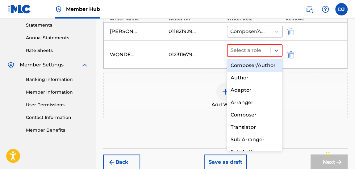
click at [245, 72] on div "Composer/Author" at bounding box center [255, 65] width 56 height 12
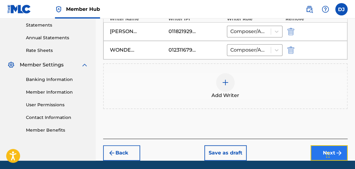
click at [323, 151] on button "Next" at bounding box center [329, 152] width 37 height 15
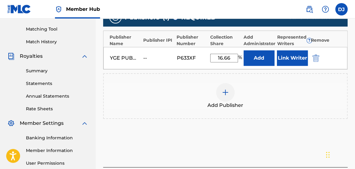
scroll to position [155, 0]
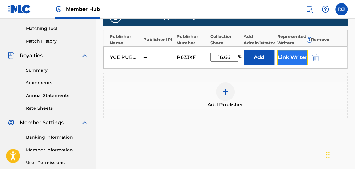
click at [292, 59] on button "Link Writer" at bounding box center [292, 57] width 31 height 15
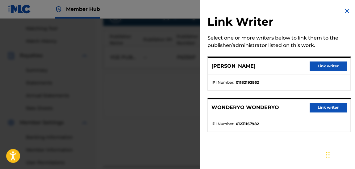
click at [333, 61] on div "[PERSON_NAME] writer" at bounding box center [279, 66] width 143 height 17
click at [332, 63] on button "Link writer" at bounding box center [328, 65] width 37 height 9
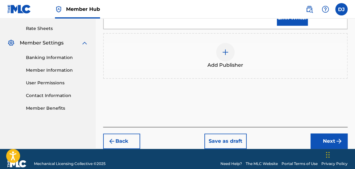
scroll to position [236, 0]
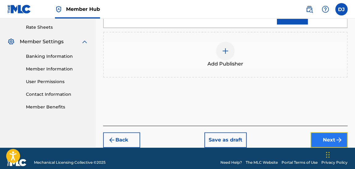
click at [323, 132] on button "Next" at bounding box center [329, 139] width 37 height 15
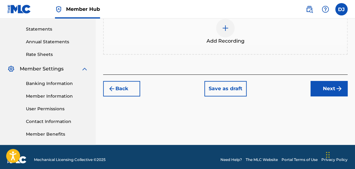
scroll to position [214, 0]
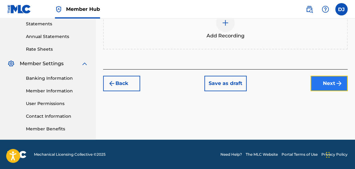
click at [328, 82] on button "Next" at bounding box center [329, 83] width 37 height 15
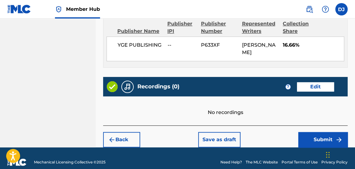
scroll to position [351, 0]
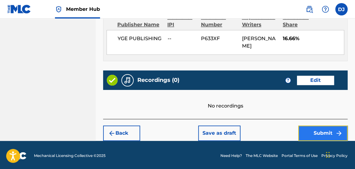
click at [304, 125] on button "Submit" at bounding box center [322, 132] width 49 height 15
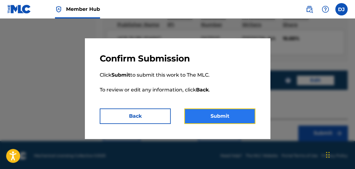
click at [212, 109] on button "Submit" at bounding box center [219, 115] width 71 height 15
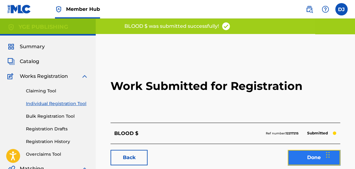
click at [305, 158] on link "Done" at bounding box center [314, 157] width 53 height 15
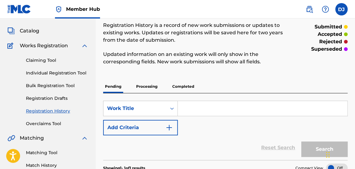
scroll to position [34, 0]
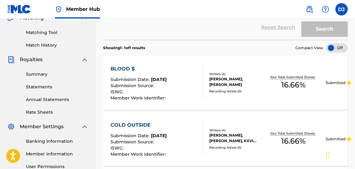
click at [205, 78] on div "Writers ( 2 ) [PERSON_NAME], [PERSON_NAME] Recording Artists ( 0 )" at bounding box center [233, 83] width 58 height 22
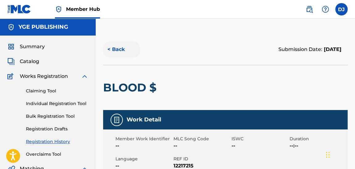
click at [124, 50] on button "< Back" at bounding box center [121, 49] width 37 height 15
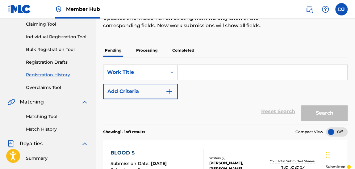
scroll to position [63, 0]
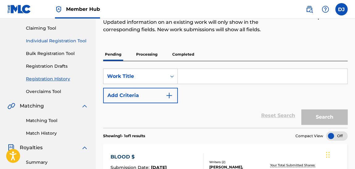
click at [67, 40] on link "Individual Registration Tool" at bounding box center [57, 41] width 62 height 6
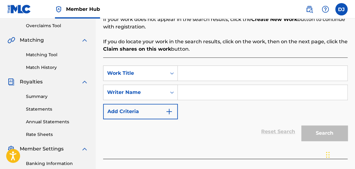
scroll to position [129, 0]
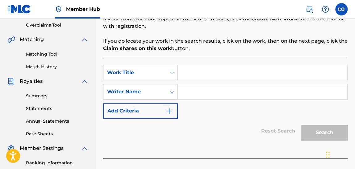
click at [224, 75] on input "Search Form" at bounding box center [263, 72] width 170 height 15
type input "polar"
click at [219, 92] on input "Search Form" at bounding box center [263, 91] width 170 height 15
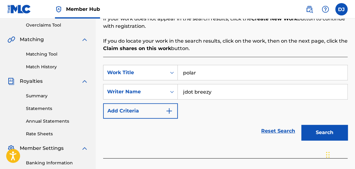
click at [302, 125] on button "Search" at bounding box center [325, 132] width 46 height 15
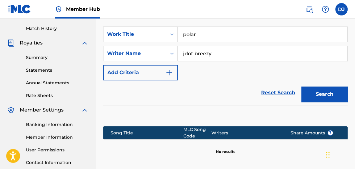
scroll to position [179, 0]
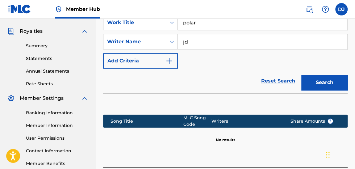
type input "j"
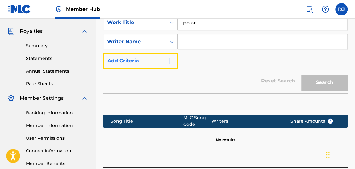
click at [158, 63] on button "Add Criteria" at bounding box center [140, 60] width 75 height 15
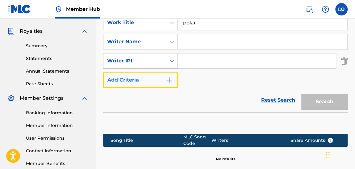
click at [162, 79] on button "Add Criteria" at bounding box center [140, 79] width 75 height 15
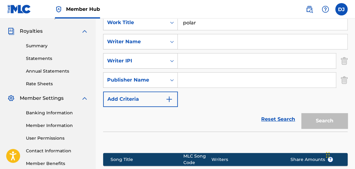
click at [200, 77] on input "Search Form" at bounding box center [257, 80] width 158 height 15
type input "hitmaker"
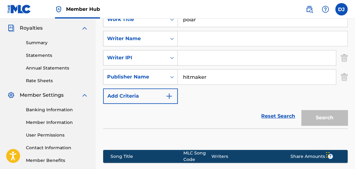
scroll to position [158, 0]
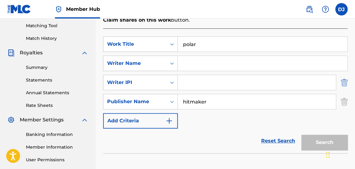
click at [342, 86] on img "Search Form" at bounding box center [344, 82] width 7 height 15
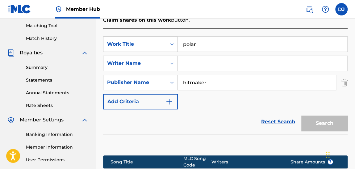
click at [301, 79] on input "hitmaker" at bounding box center [257, 82] width 158 height 15
click at [207, 57] on input "Search Form" at bounding box center [263, 63] width 170 height 15
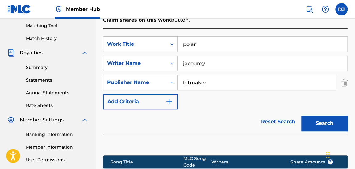
type input "jacourey"
click at [302, 116] on button "Search" at bounding box center [325, 123] width 46 height 15
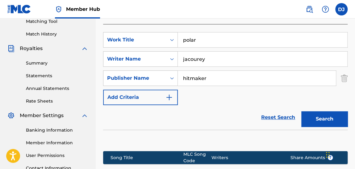
scroll to position [162, 0]
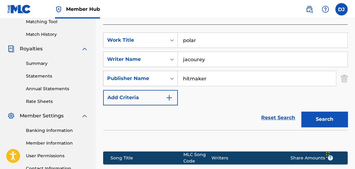
drag, startPoint x: 215, startPoint y: 79, endPoint x: 156, endPoint y: 84, distance: 59.2
click at [156, 84] on div "SearchWithCriteria988957ef-d395-4fa3-9701-db3424a73318 Publisher Name hitmaker" at bounding box center [225, 78] width 245 height 15
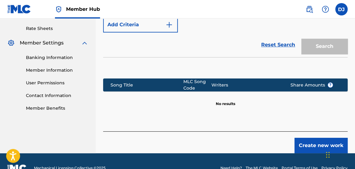
scroll to position [181, 0]
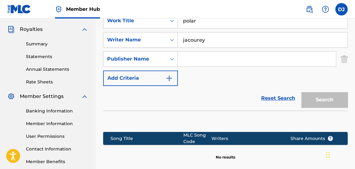
click at [221, 41] on input "jacourey" at bounding box center [263, 39] width 170 height 15
type input "jacourey rivers"
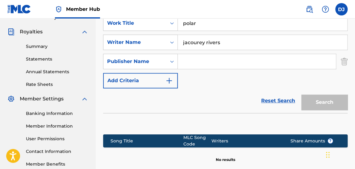
scroll to position [132, 0]
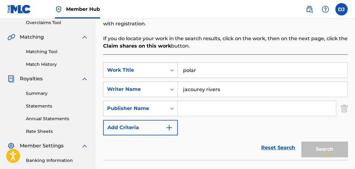
drag, startPoint x: 214, startPoint y: 69, endPoint x: 175, endPoint y: 70, distance: 39.2
click at [175, 70] on div "SearchWithCriteria101b4cdc-ade1-4e95-9037-488f08b40d71 Work Title polar" at bounding box center [225, 69] width 245 height 15
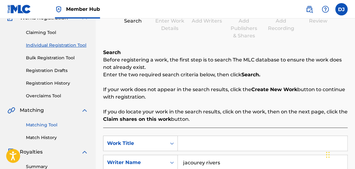
scroll to position [38, 0]
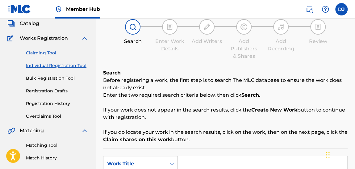
click at [49, 53] on link "Claiming Tool" at bounding box center [57, 53] width 62 height 6
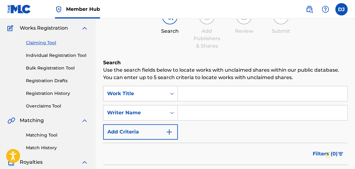
scroll to position [53, 0]
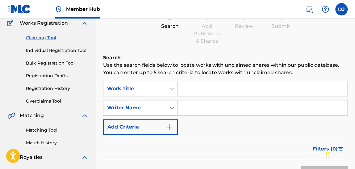
click at [202, 108] on input "Search Form" at bounding box center [263, 107] width 170 height 15
type input "jacourey rivers"
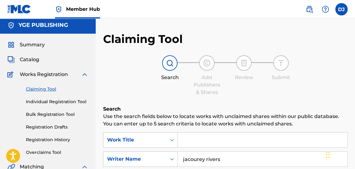
scroll to position [0, 0]
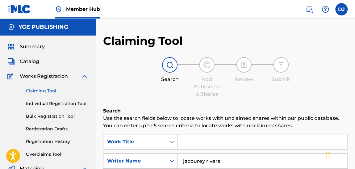
click at [213, 141] on input "Search Form" at bounding box center [263, 141] width 170 height 15
type input "polar"
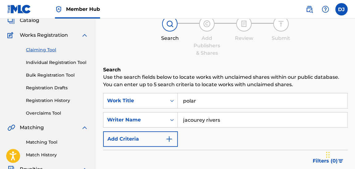
scroll to position [41, 0]
click at [82, 64] on link "Individual Registration Tool" at bounding box center [57, 62] width 62 height 6
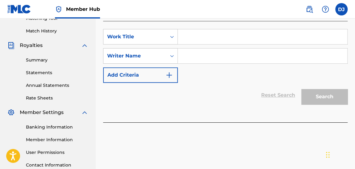
scroll to position [166, 0]
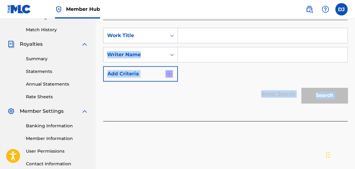
drag, startPoint x: 220, startPoint y: 155, endPoint x: 193, endPoint y: 31, distance: 126.9
click at [193, 31] on div "Register Work Search Enter Work Details Add Writers Add Publishers & Shares Add…" at bounding box center [225, 27] width 259 height 319
click at [194, 37] on input "Search Form" at bounding box center [263, 35] width 170 height 15
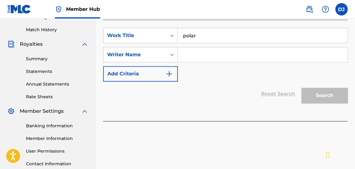
type input "polar"
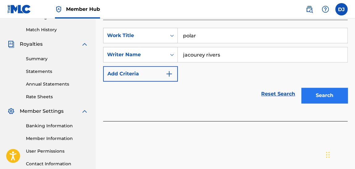
type input "jacourey rivers"
click at [327, 89] on button "Search" at bounding box center [325, 95] width 46 height 15
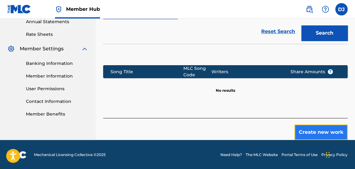
click at [334, 129] on button "Create new work" at bounding box center [321, 131] width 53 height 15
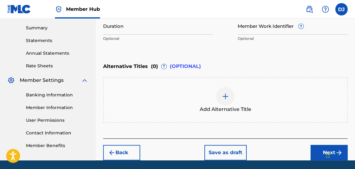
scroll to position [200, 0]
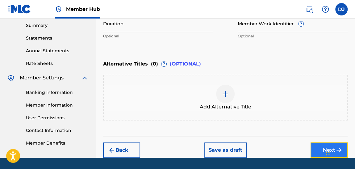
click at [322, 146] on button "Next" at bounding box center [329, 149] width 37 height 15
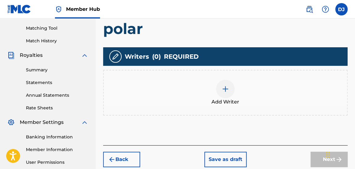
scroll to position [155, 0]
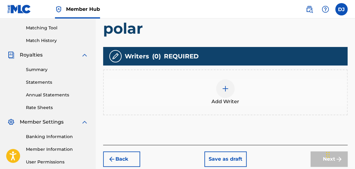
click at [223, 98] on span "Add Writer" at bounding box center [226, 101] width 28 height 7
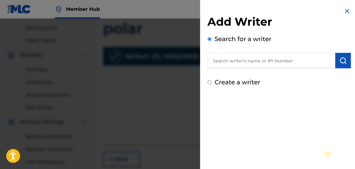
click at [259, 59] on input "text" at bounding box center [272, 60] width 128 height 15
type input "[PERSON_NAME]"
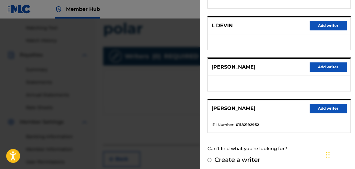
scroll to position [149, 0]
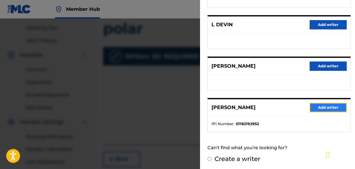
click at [324, 107] on button "Add writer" at bounding box center [328, 107] width 37 height 9
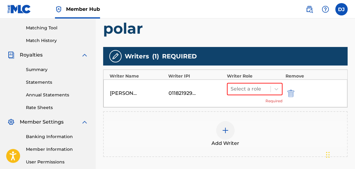
click at [218, 135] on div at bounding box center [225, 130] width 19 height 19
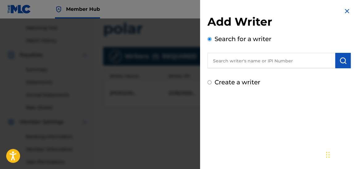
click at [274, 61] on input "text" at bounding box center [272, 60] width 128 height 15
type input "jacourey rivers"
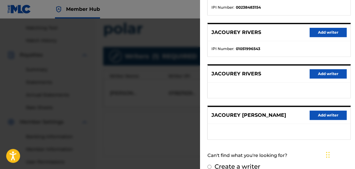
scroll to position [143, 0]
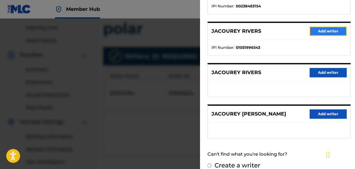
click at [329, 31] on button "Add writer" at bounding box center [328, 31] width 37 height 9
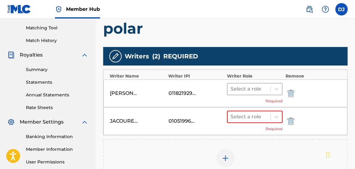
click at [255, 94] on div "Select a role" at bounding box center [255, 89] width 56 height 12
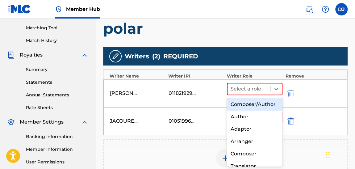
click at [250, 110] on div "Composer/Author" at bounding box center [255, 104] width 56 height 12
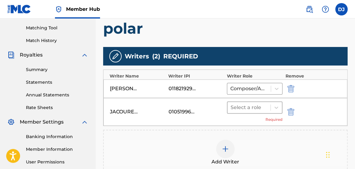
click at [242, 110] on div at bounding box center [249, 107] width 37 height 9
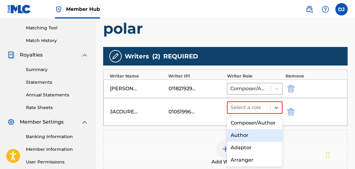
click at [250, 141] on div "Author" at bounding box center [255, 135] width 56 height 12
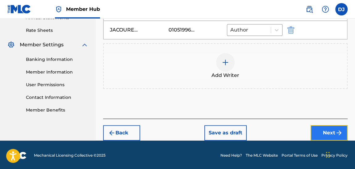
click at [333, 133] on button "Next" at bounding box center [329, 132] width 37 height 15
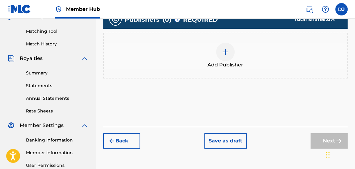
scroll to position [152, 0]
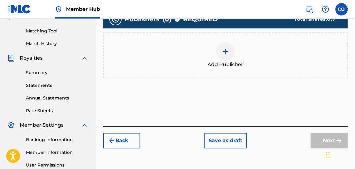
click at [230, 47] on div at bounding box center [225, 51] width 19 height 19
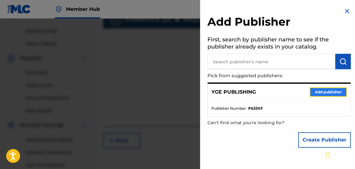
click at [320, 89] on button "Add publisher" at bounding box center [328, 91] width 37 height 9
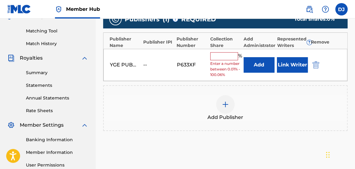
click at [223, 56] on input "text" at bounding box center [224, 56] width 28 height 8
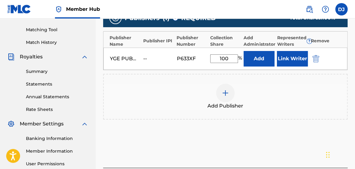
scroll to position [154, 0]
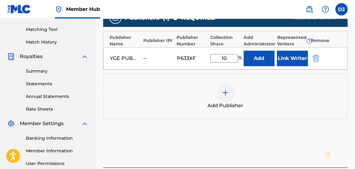
type input "1"
type input "2"
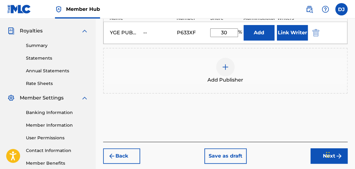
scroll to position [182, 0]
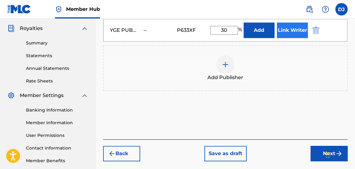
type input "30"
click at [296, 33] on button "Link Writer" at bounding box center [292, 30] width 31 height 15
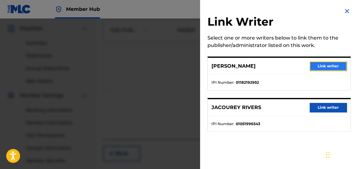
click at [327, 62] on button "Link writer" at bounding box center [328, 65] width 37 height 9
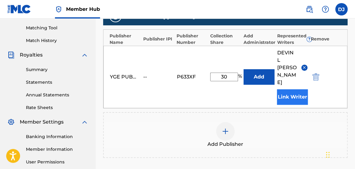
scroll to position [141, 0]
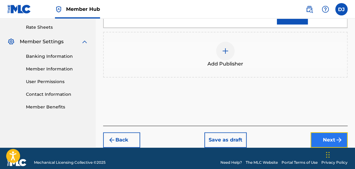
click at [326, 132] on button "Next" at bounding box center [329, 139] width 37 height 15
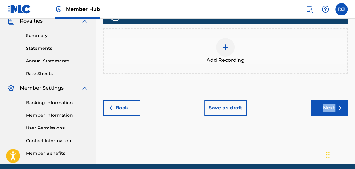
click at [326, 132] on div "Register Work Search Enter Work Details Add Writers Add Publishers & Shares Add…" at bounding box center [225, 4] width 259 height 319
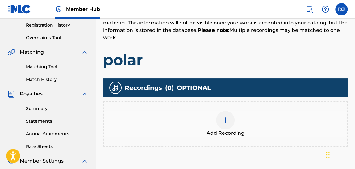
scroll to position [214, 0]
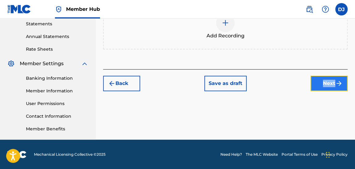
click at [316, 83] on button "Next" at bounding box center [329, 83] width 37 height 15
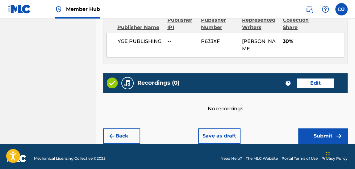
scroll to position [351, 0]
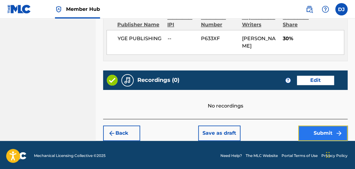
click at [327, 129] on button "Submit" at bounding box center [322, 132] width 49 height 15
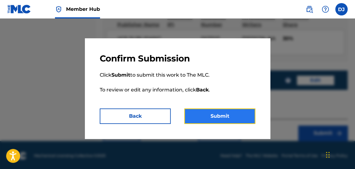
click at [238, 120] on button "Submit" at bounding box center [219, 115] width 71 height 15
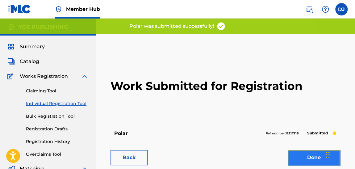
click at [299, 160] on link "Done" at bounding box center [314, 157] width 53 height 15
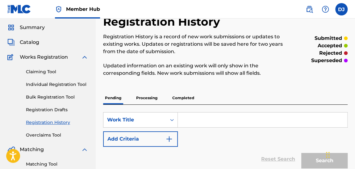
scroll to position [19, 0]
click at [156, 100] on p "Processing" at bounding box center [146, 98] width 25 height 13
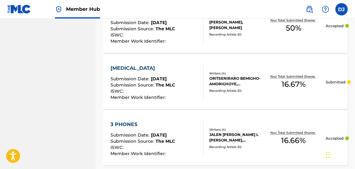
scroll to position [668, 0]
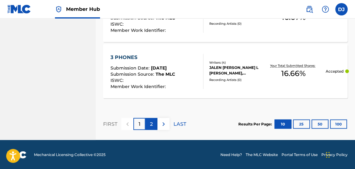
click at [153, 122] on div "2" at bounding box center [152, 124] width 12 height 12
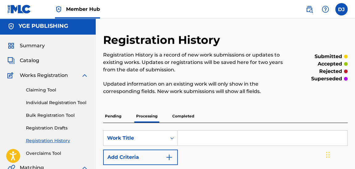
scroll to position [0, 0]
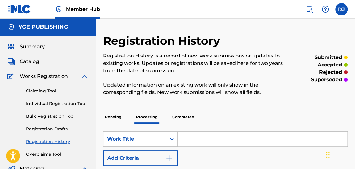
click at [176, 114] on p "Completed" at bounding box center [184, 117] width 26 height 13
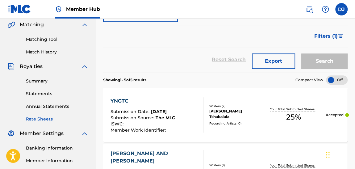
scroll to position [129, 0]
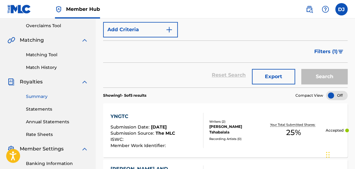
click at [42, 96] on link "Summary" at bounding box center [57, 96] width 62 height 6
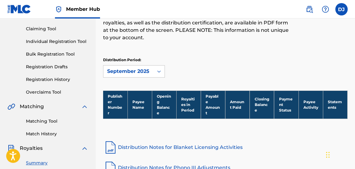
scroll to position [47, 0]
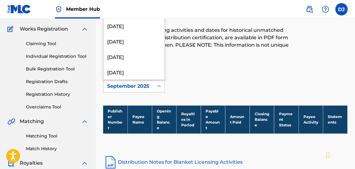
click at [149, 81] on div "September 2025" at bounding box center [128, 86] width 50 height 12
click at [148, 72] on div "[DATE]" at bounding box center [133, 71] width 61 height 15
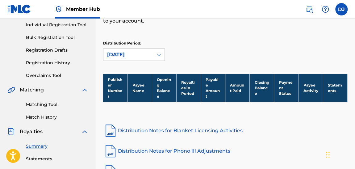
scroll to position [90, 0]
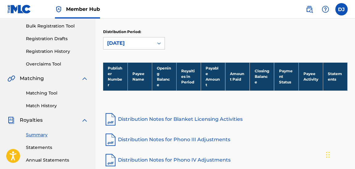
click at [148, 46] on div "[DATE]" at bounding box center [128, 43] width 43 height 7
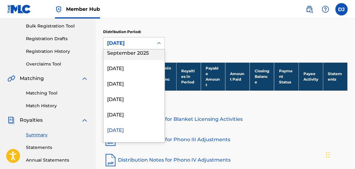
scroll to position [0, 0]
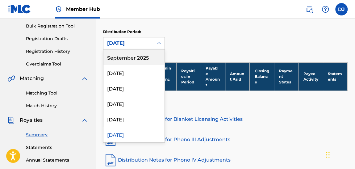
click at [146, 59] on div "September 2025" at bounding box center [133, 56] width 61 height 15
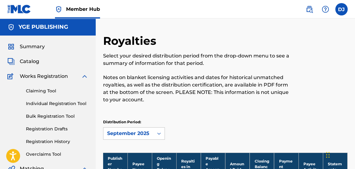
click at [71, 49] on div "Summary" at bounding box center [47, 46] width 81 height 7
click at [29, 46] on span "Summary" at bounding box center [32, 46] width 25 height 7
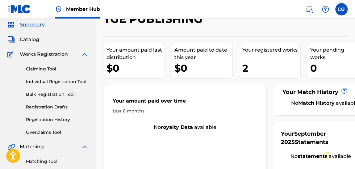
scroll to position [21, 0]
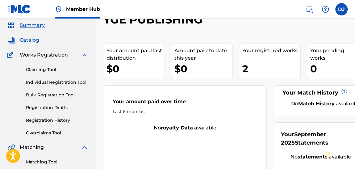
click at [31, 40] on span "Catalog" at bounding box center [29, 39] width 19 height 7
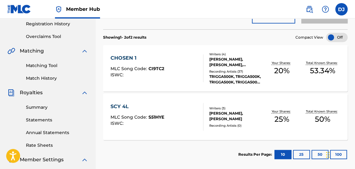
scroll to position [125, 0]
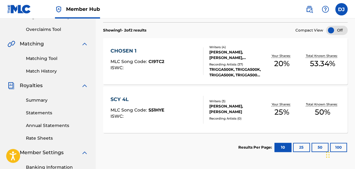
click at [333, 30] on div at bounding box center [337, 30] width 22 height 9
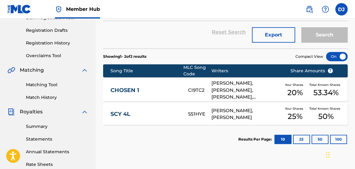
scroll to position [105, 0]
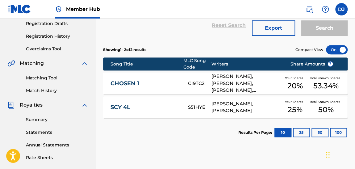
click at [127, 83] on link "CHOSEN 1" at bounding box center [145, 83] width 69 height 7
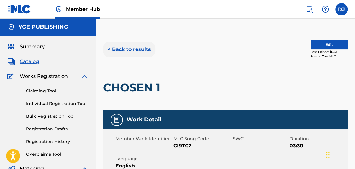
click at [135, 51] on button "< Back to results" at bounding box center [129, 49] width 52 height 15
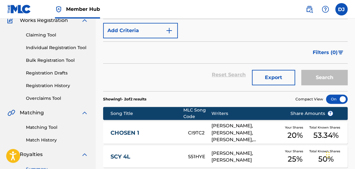
scroll to position [53, 0]
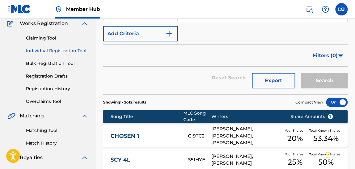
click at [66, 50] on link "Individual Registration Tool" at bounding box center [57, 51] width 62 height 6
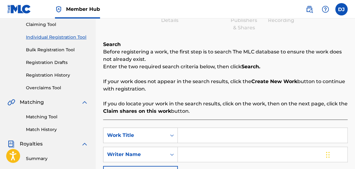
scroll to position [53, 0]
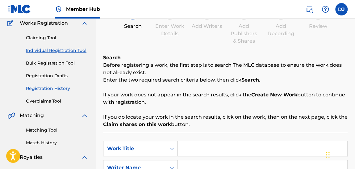
click at [62, 85] on link "Registration History" at bounding box center [57, 88] width 62 height 6
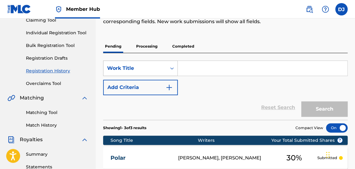
scroll to position [71, 0]
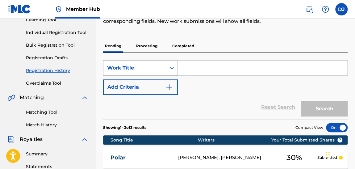
click at [173, 75] on div "Work Title" at bounding box center [140, 67] width 75 height 15
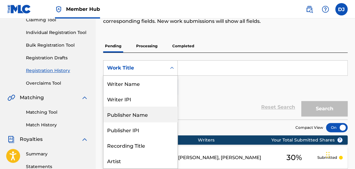
scroll to position [31, 0]
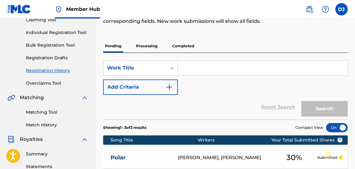
click at [188, 40] on p "Completed" at bounding box center [184, 46] width 26 height 13
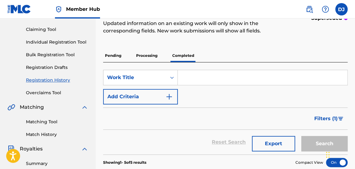
scroll to position [61, 0]
click at [156, 57] on p "Processing" at bounding box center [146, 55] width 25 height 13
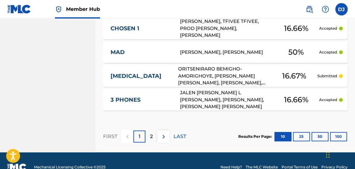
scroll to position [345, 0]
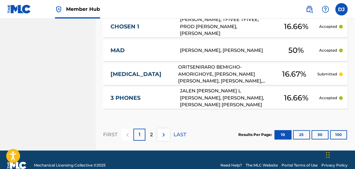
click at [160, 76] on link "[MEDICAL_DATA]" at bounding box center [140, 74] width 59 height 7
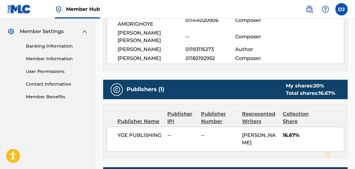
scroll to position [247, 0]
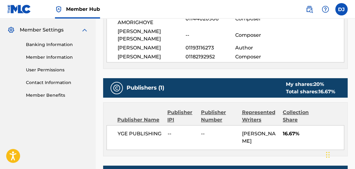
drag, startPoint x: 200, startPoint y: 80, endPoint x: 200, endPoint y: 87, distance: 6.8
click at [200, 87] on div "Publishers (1) My shares: 20 % Total shares: 16.67 %" at bounding box center [225, 87] width 245 height 19
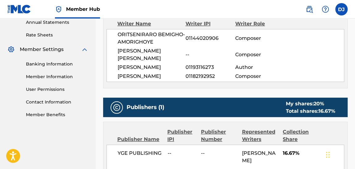
scroll to position [229, 0]
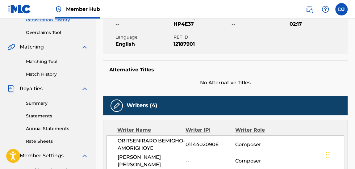
click at [193, 103] on div "Writers (4)" at bounding box center [225, 105] width 245 height 19
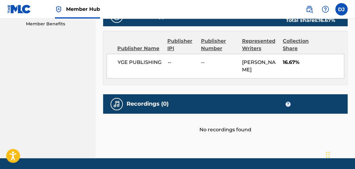
scroll to position [319, 0]
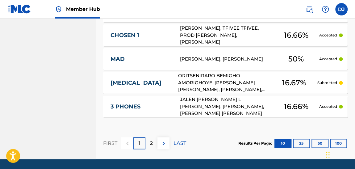
scroll to position [355, 0]
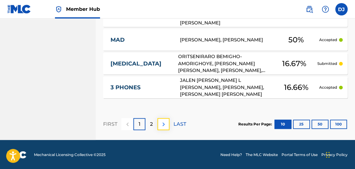
click at [162, 120] on img at bounding box center [163, 123] width 7 height 7
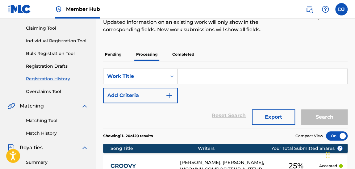
scroll to position [62, 0]
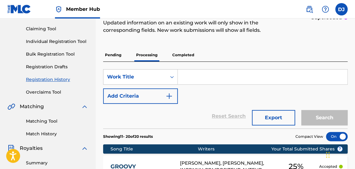
click at [113, 54] on p "Pending" at bounding box center [113, 55] width 20 height 13
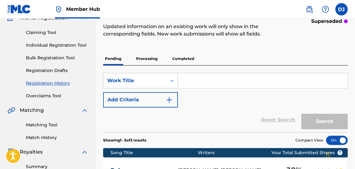
scroll to position [57, 0]
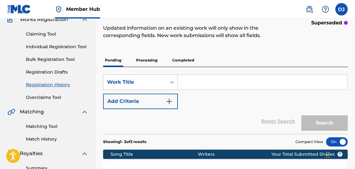
click at [186, 62] on p "Completed" at bounding box center [184, 60] width 26 height 13
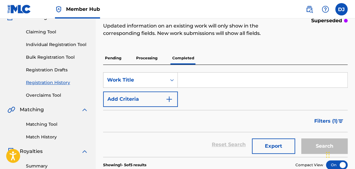
scroll to position [59, 0]
click at [154, 61] on p "Processing" at bounding box center [146, 58] width 25 height 13
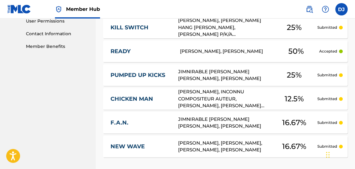
scroll to position [303, 0]
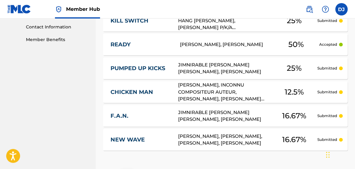
click at [151, 68] on link "PUMPED UP KICKS" at bounding box center [140, 68] width 59 height 7
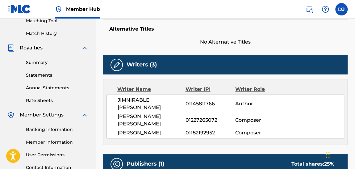
scroll to position [155, 0]
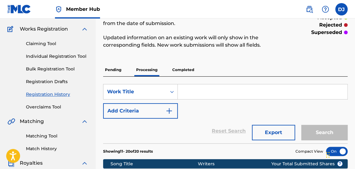
scroll to position [46, 0]
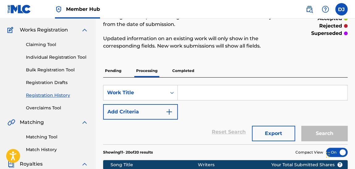
click at [112, 71] on p "Pending" at bounding box center [113, 70] width 20 height 13
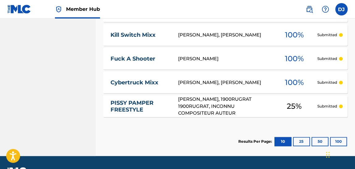
scroll to position [337, 0]
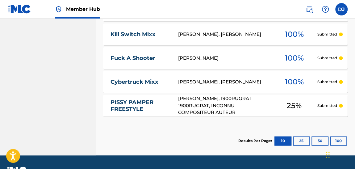
click at [115, 103] on link "PISSY PAMPER FREESTYLE" at bounding box center [140, 106] width 59 height 14
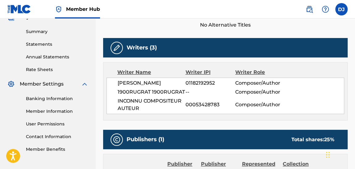
scroll to position [192, 0]
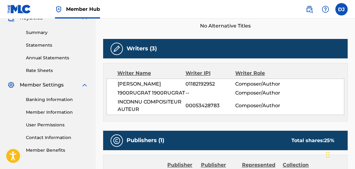
click at [120, 45] on img at bounding box center [116, 48] width 7 height 7
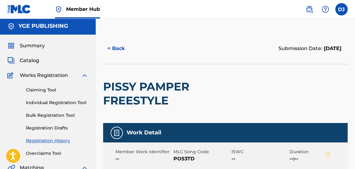
scroll to position [0, 0]
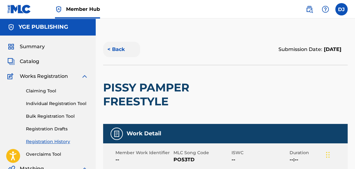
click at [116, 53] on button "< Back" at bounding box center [121, 49] width 37 height 15
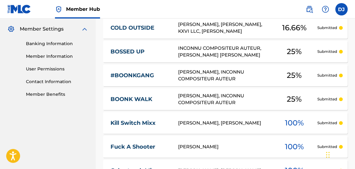
scroll to position [251, 0]
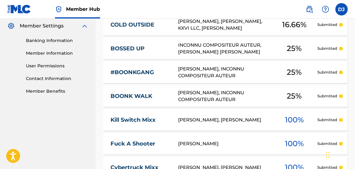
click at [129, 47] on link "BOSSED UP" at bounding box center [140, 48] width 59 height 7
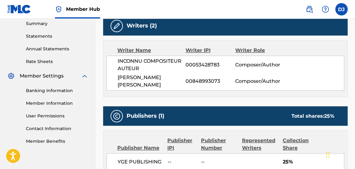
scroll to position [182, 0]
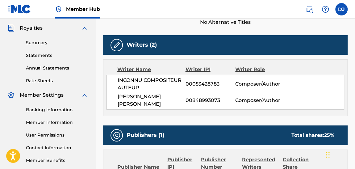
drag, startPoint x: 194, startPoint y: 116, endPoint x: 172, endPoint y: 96, distance: 29.7
click at [172, 96] on span "[PERSON_NAME] [PERSON_NAME]" at bounding box center [152, 100] width 68 height 15
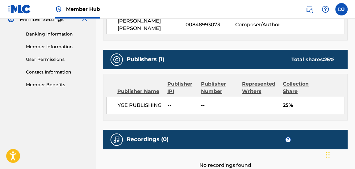
scroll to position [304, 0]
